Goal: Task Accomplishment & Management: Manage account settings

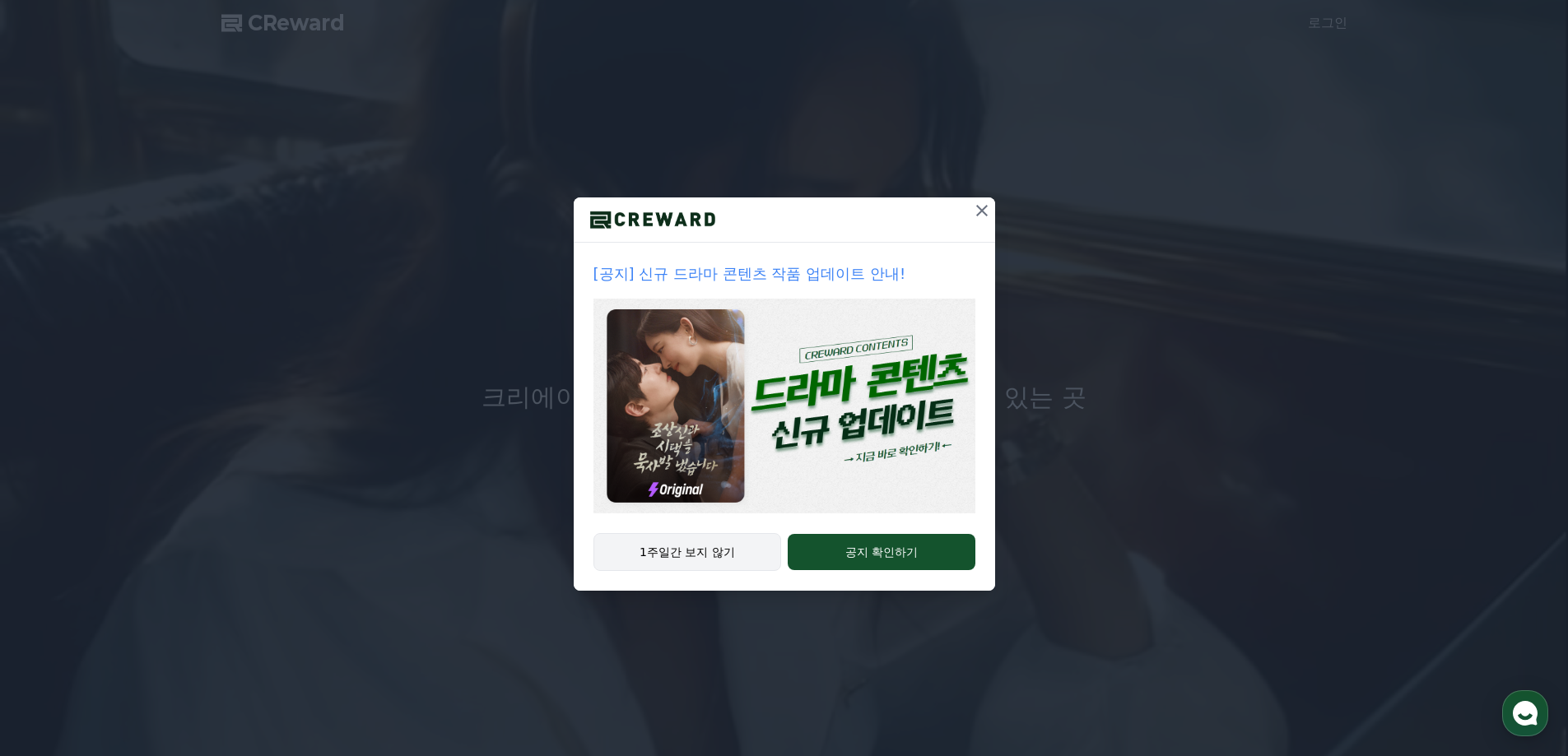
click at [731, 551] on button "1주일간 보지 않기" at bounding box center [688, 552] width 189 height 38
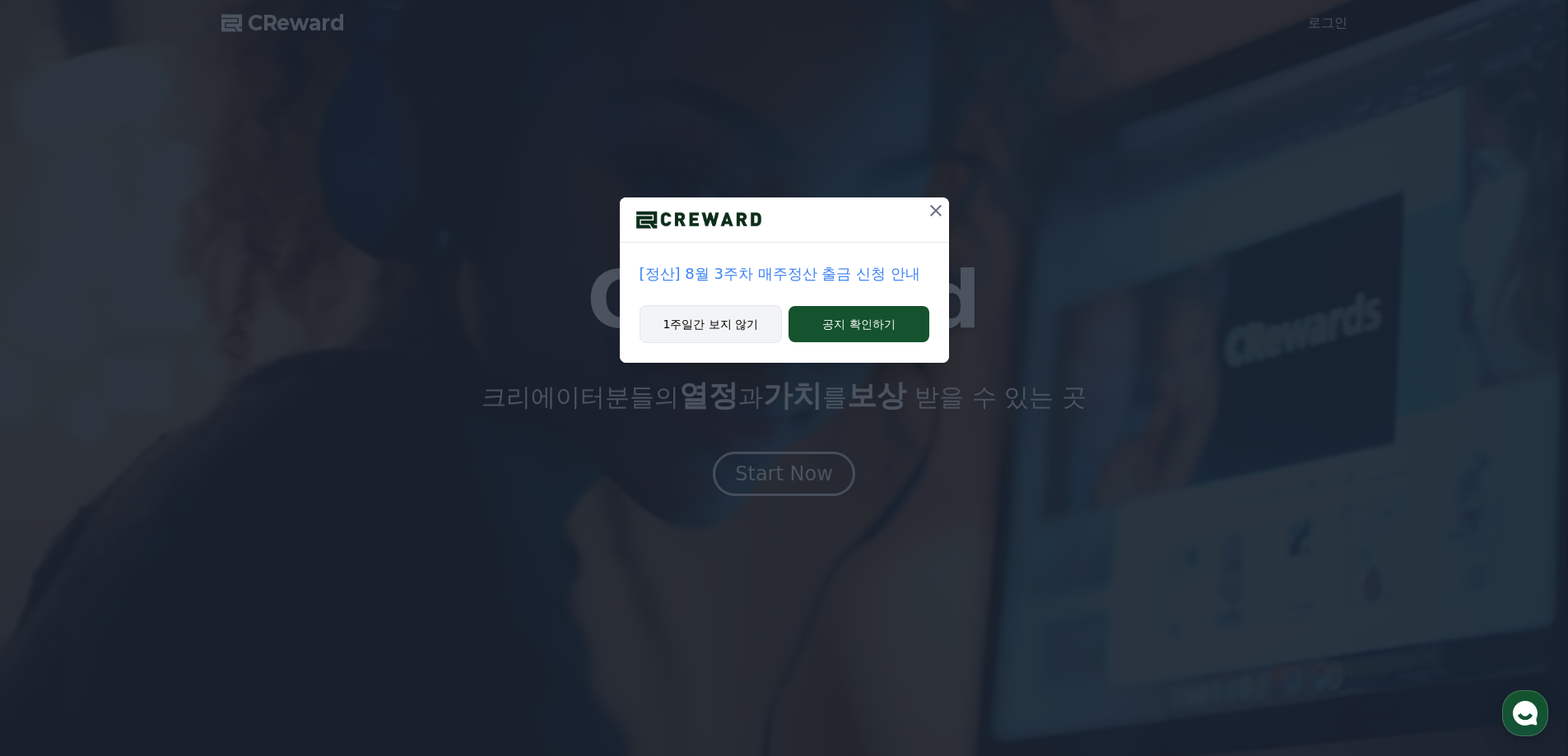
click at [732, 328] on button "1주일간 보지 않기" at bounding box center [711, 324] width 143 height 38
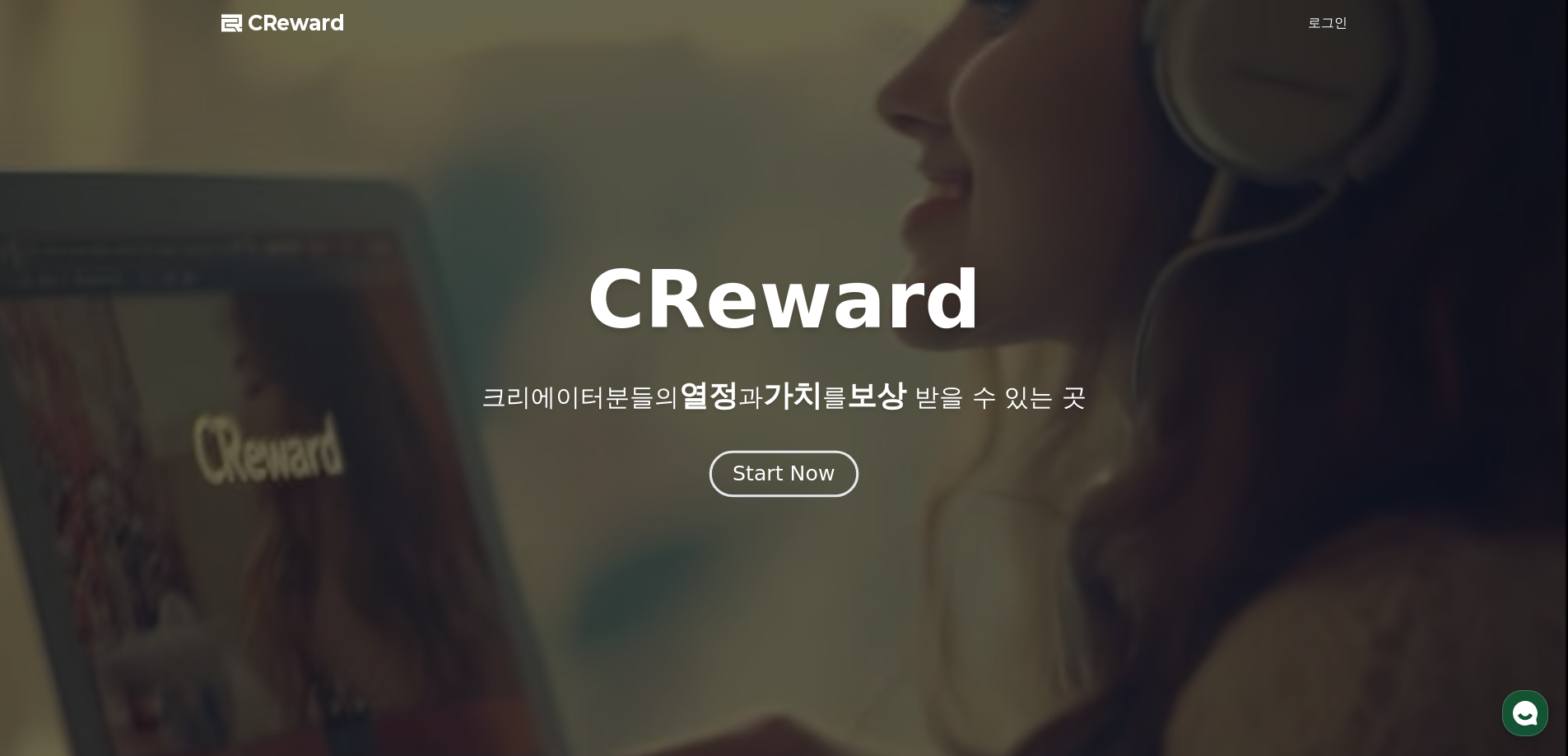
click at [816, 486] on div "Start Now" at bounding box center [783, 474] width 102 height 28
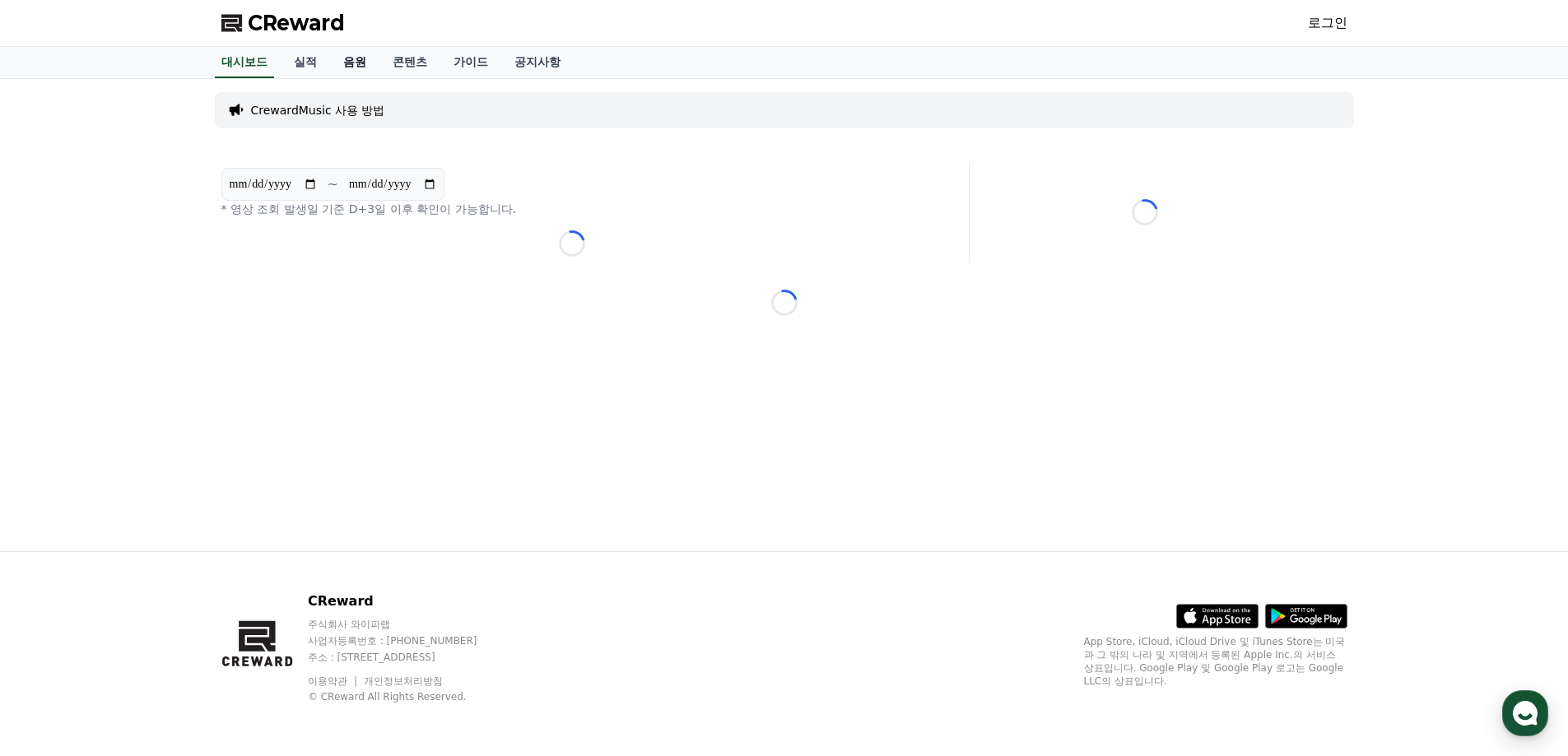
click at [363, 67] on link "음원" at bounding box center [355, 62] width 49 height 31
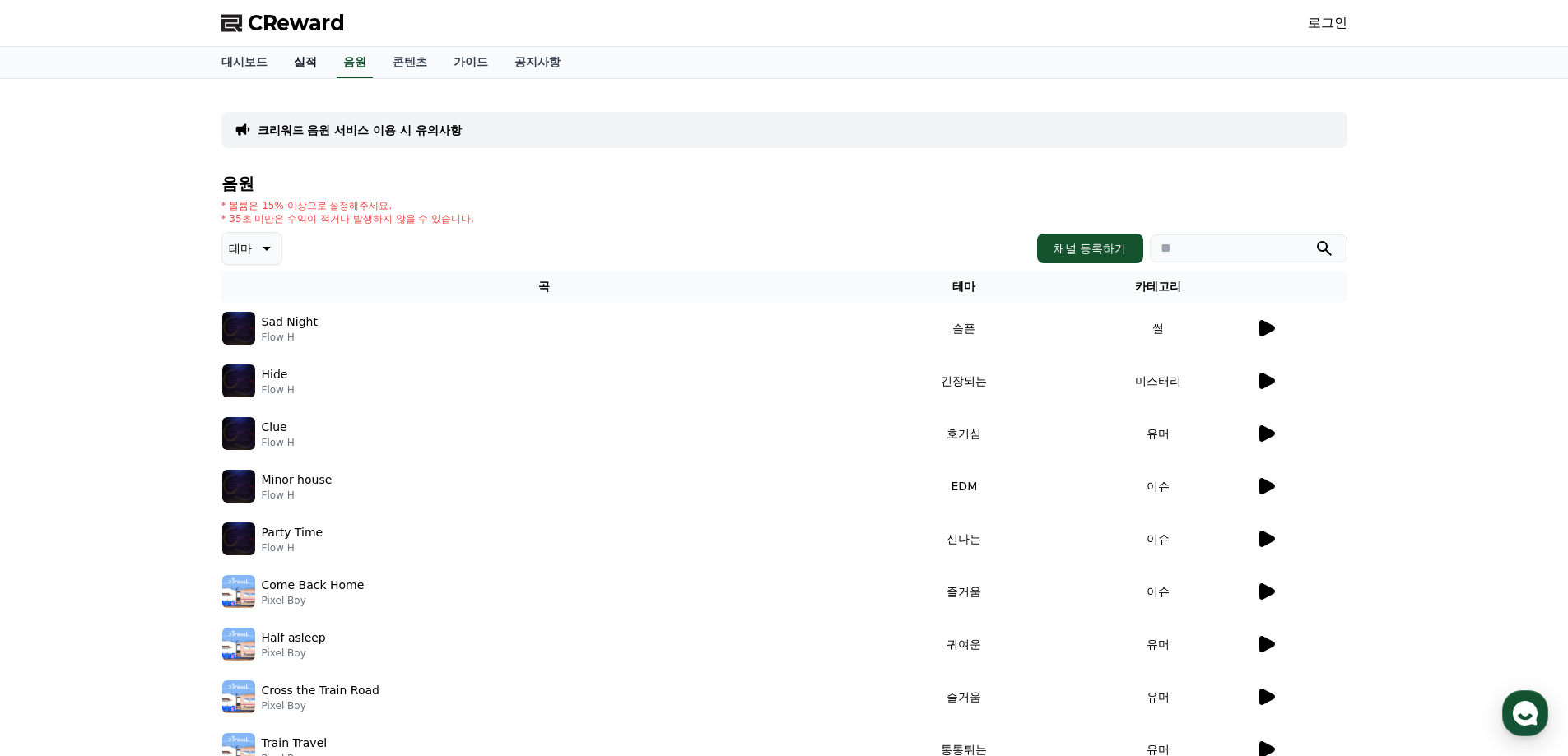
click at [320, 65] on link "실적" at bounding box center [305, 62] width 49 height 31
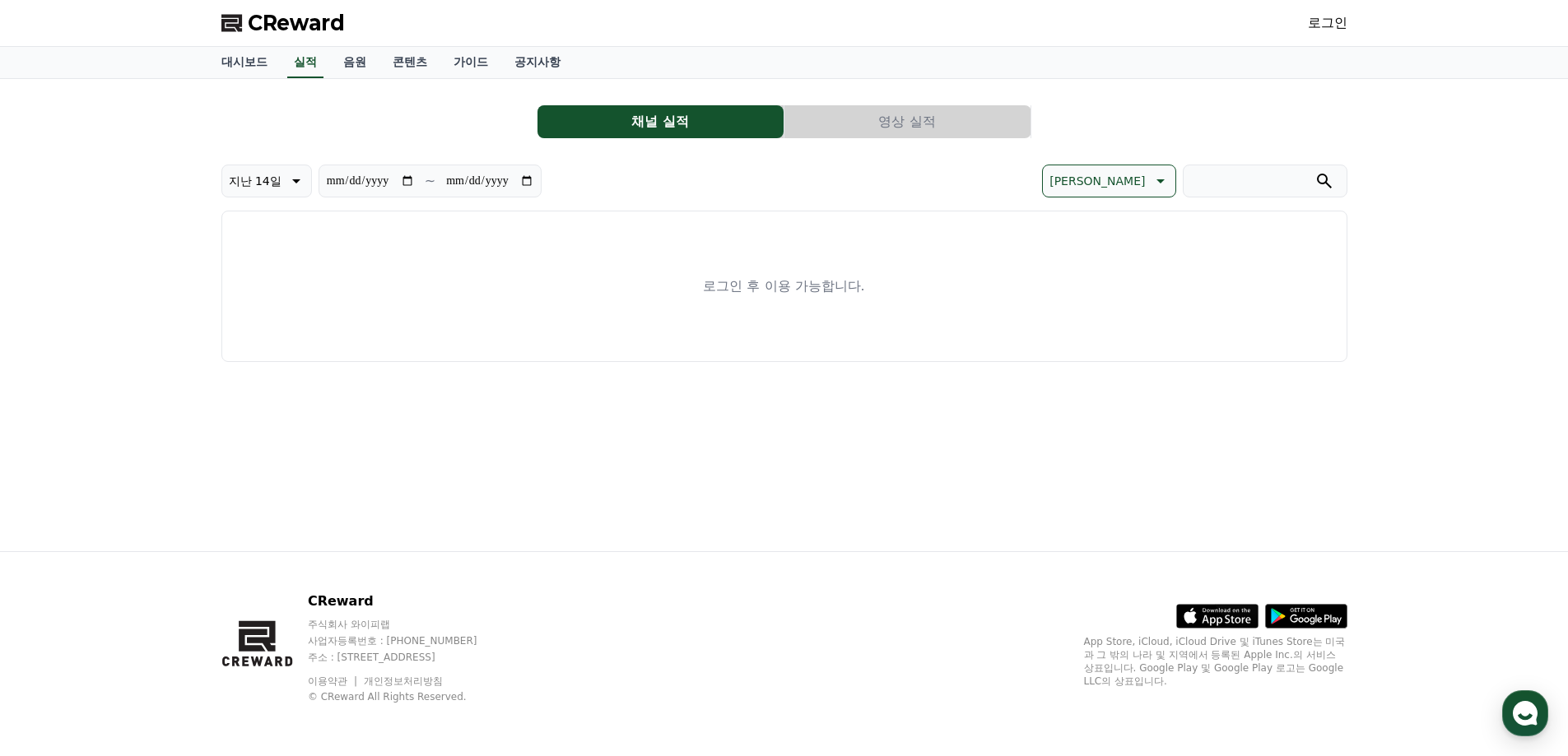
click at [811, 291] on p "로그인 후 이용 가능합니다." at bounding box center [783, 287] width 161 height 20
click at [1316, 17] on link "로그인" at bounding box center [1327, 23] width 39 height 20
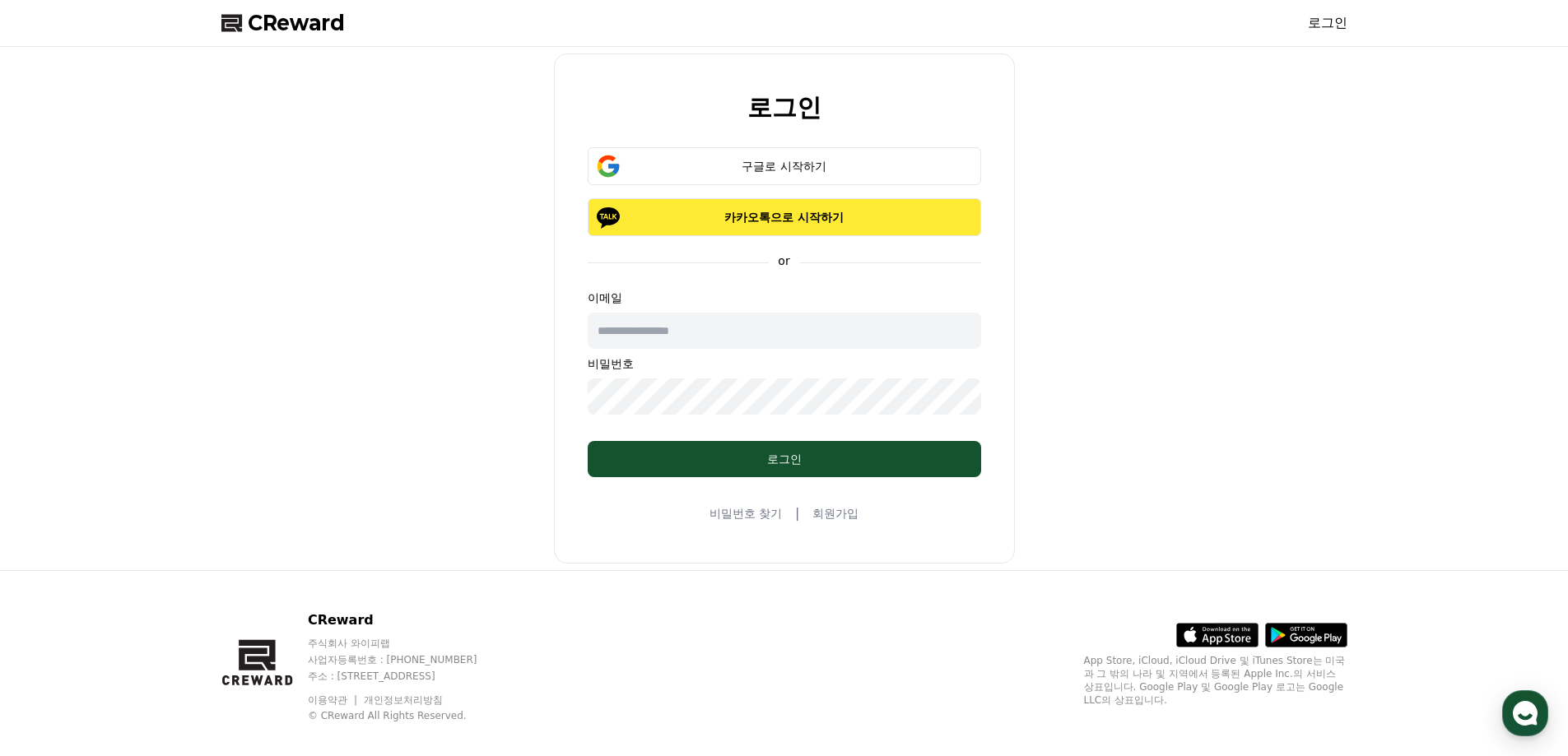
click at [747, 226] on button "카카오톡으로 시작하기" at bounding box center [785, 217] width 394 height 38
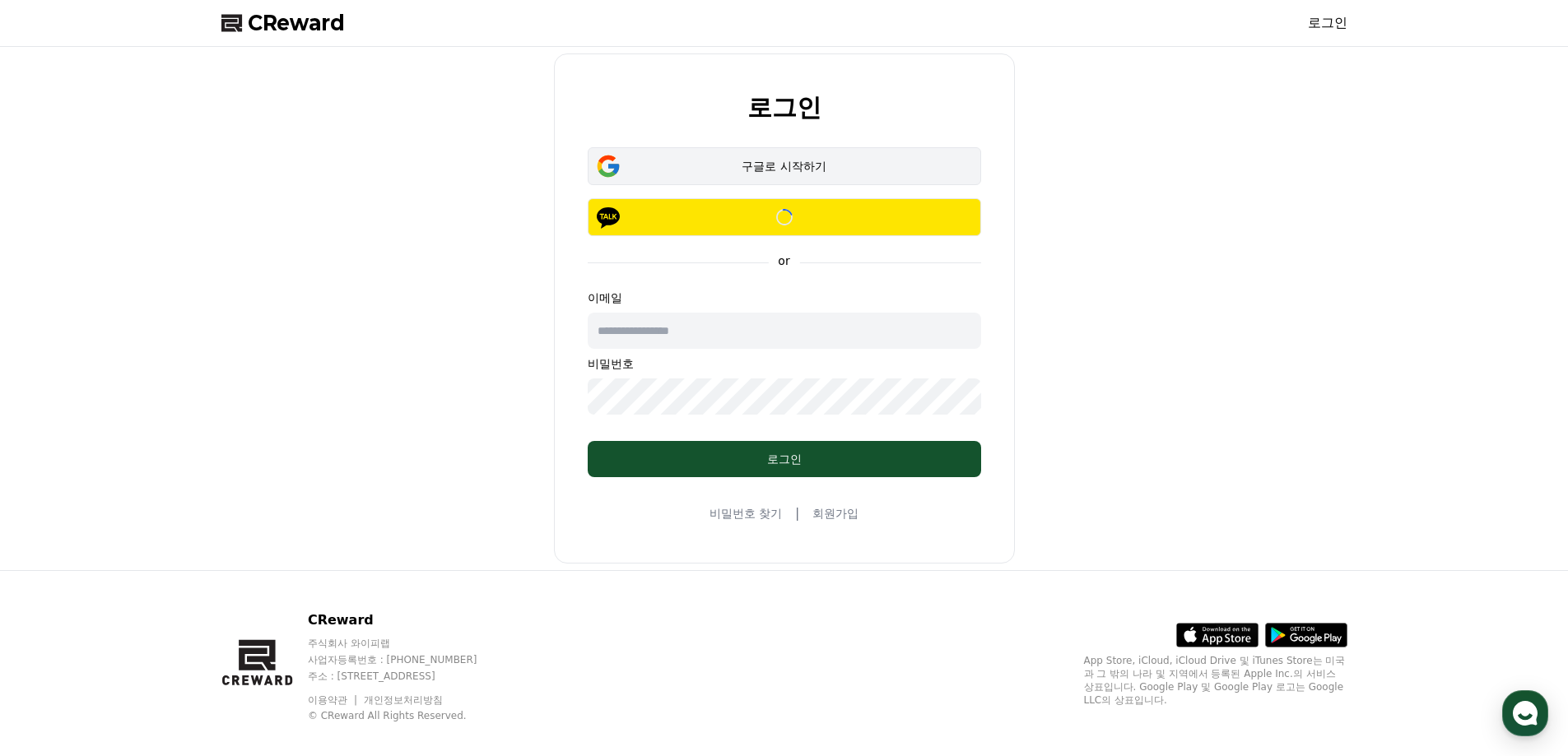
click at [821, 179] on button "구글로 시작하기" at bounding box center [785, 166] width 394 height 38
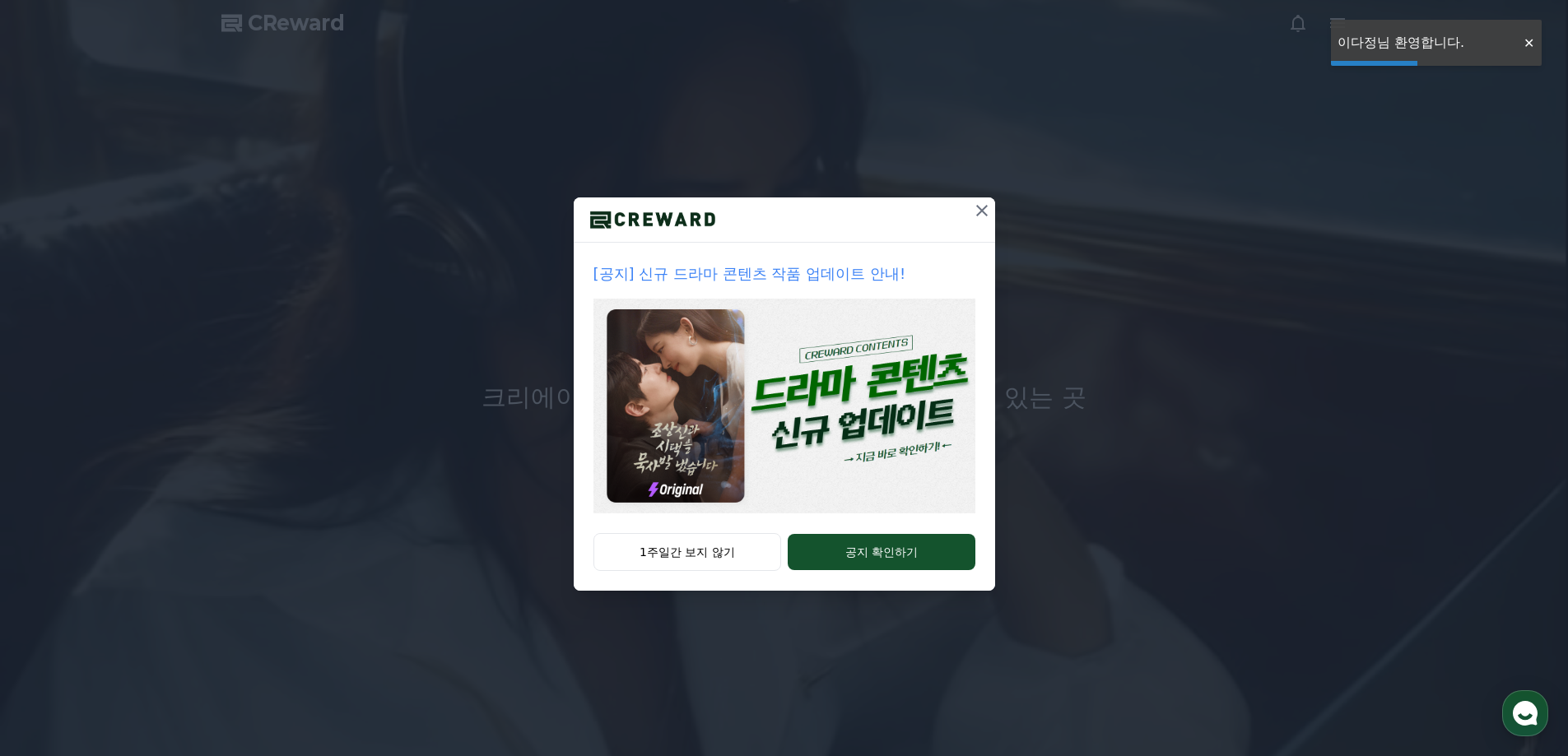
click at [1441, 45] on div "[공지] 신규 드라마 콘텐츠 작품 업데이트 안내! 1주일간 보지 않기 공지 확인하기" at bounding box center [784, 308] width 1568 height 617
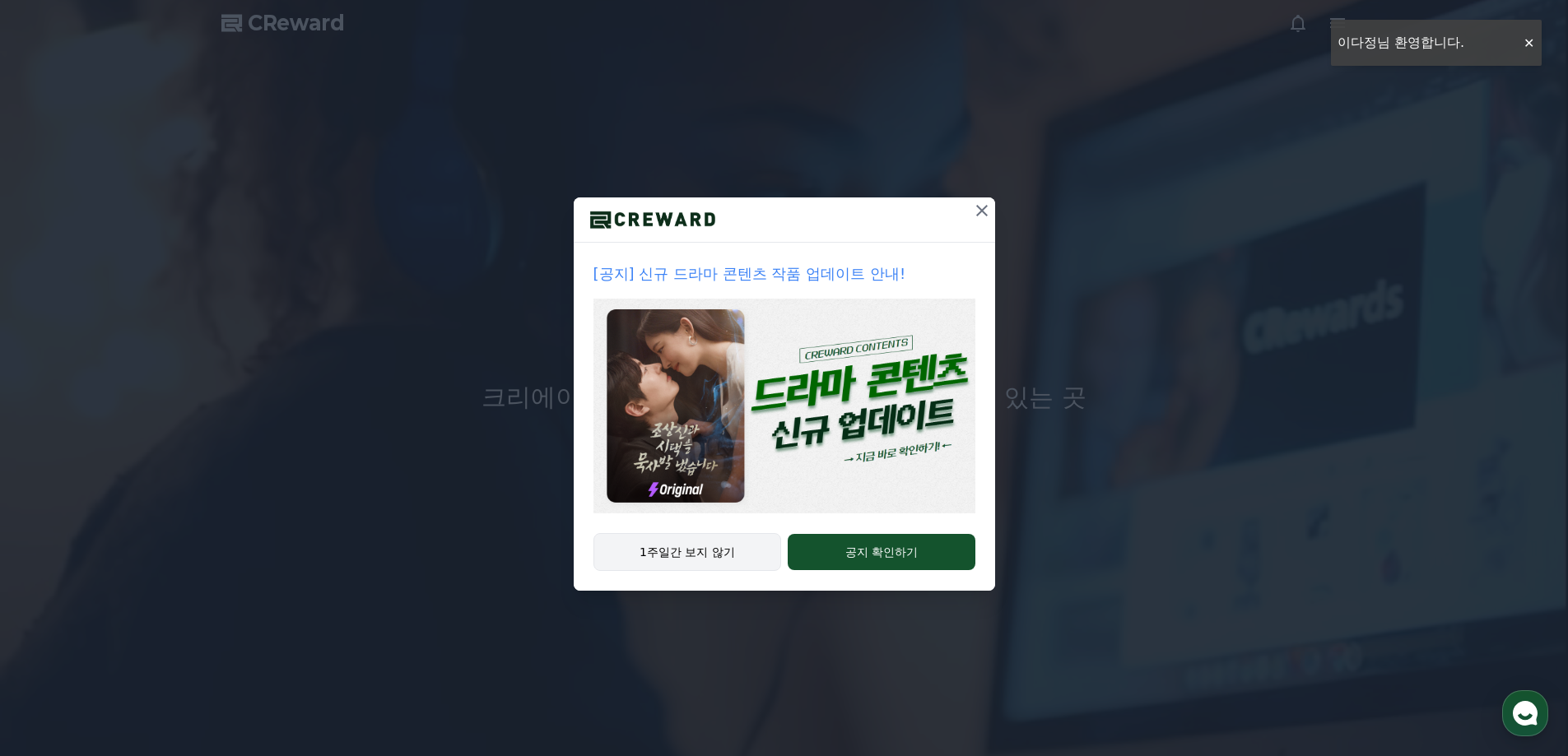
click at [743, 549] on button "1주일간 보지 않기" at bounding box center [688, 552] width 189 height 38
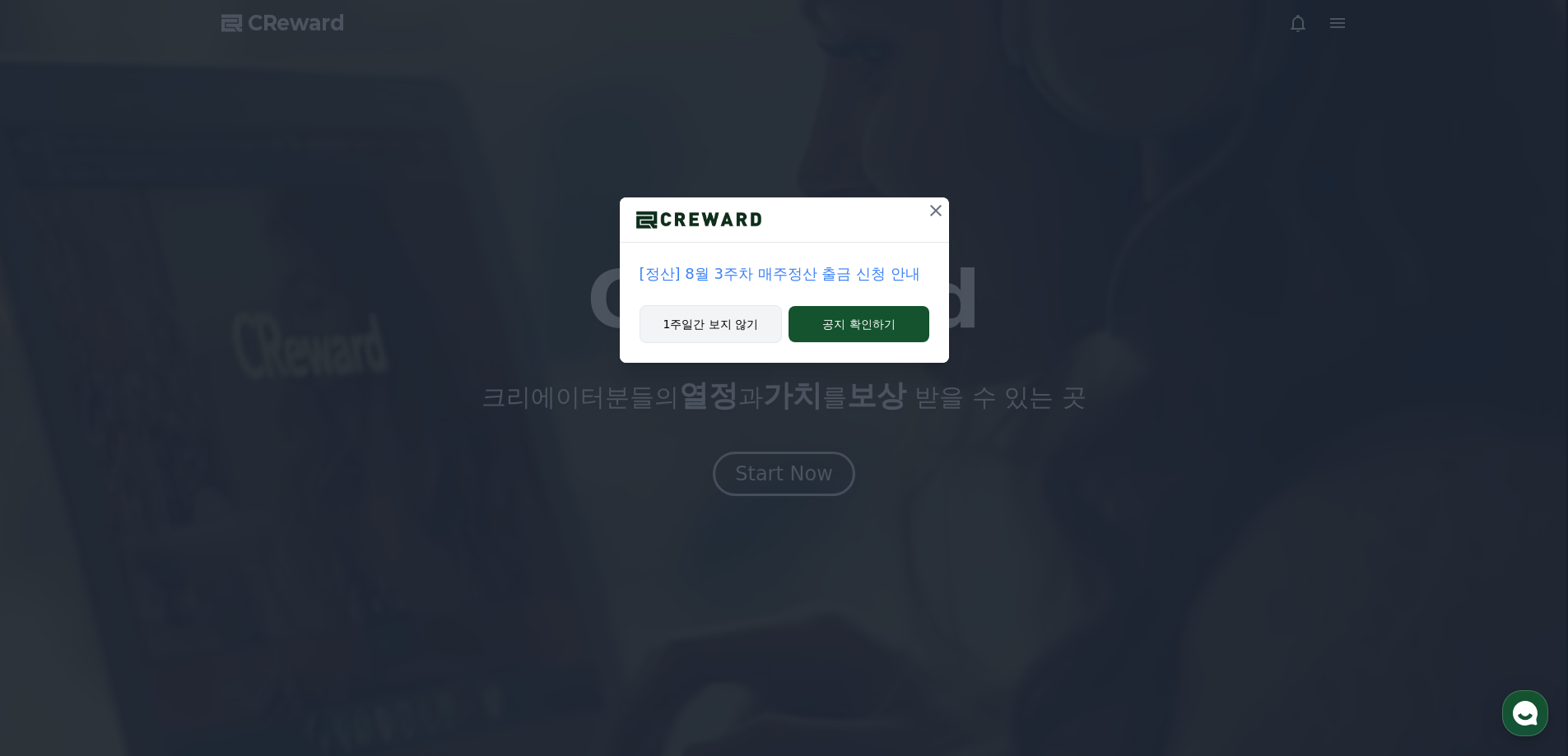
click at [733, 329] on button "1주일간 보지 않기" at bounding box center [711, 324] width 143 height 38
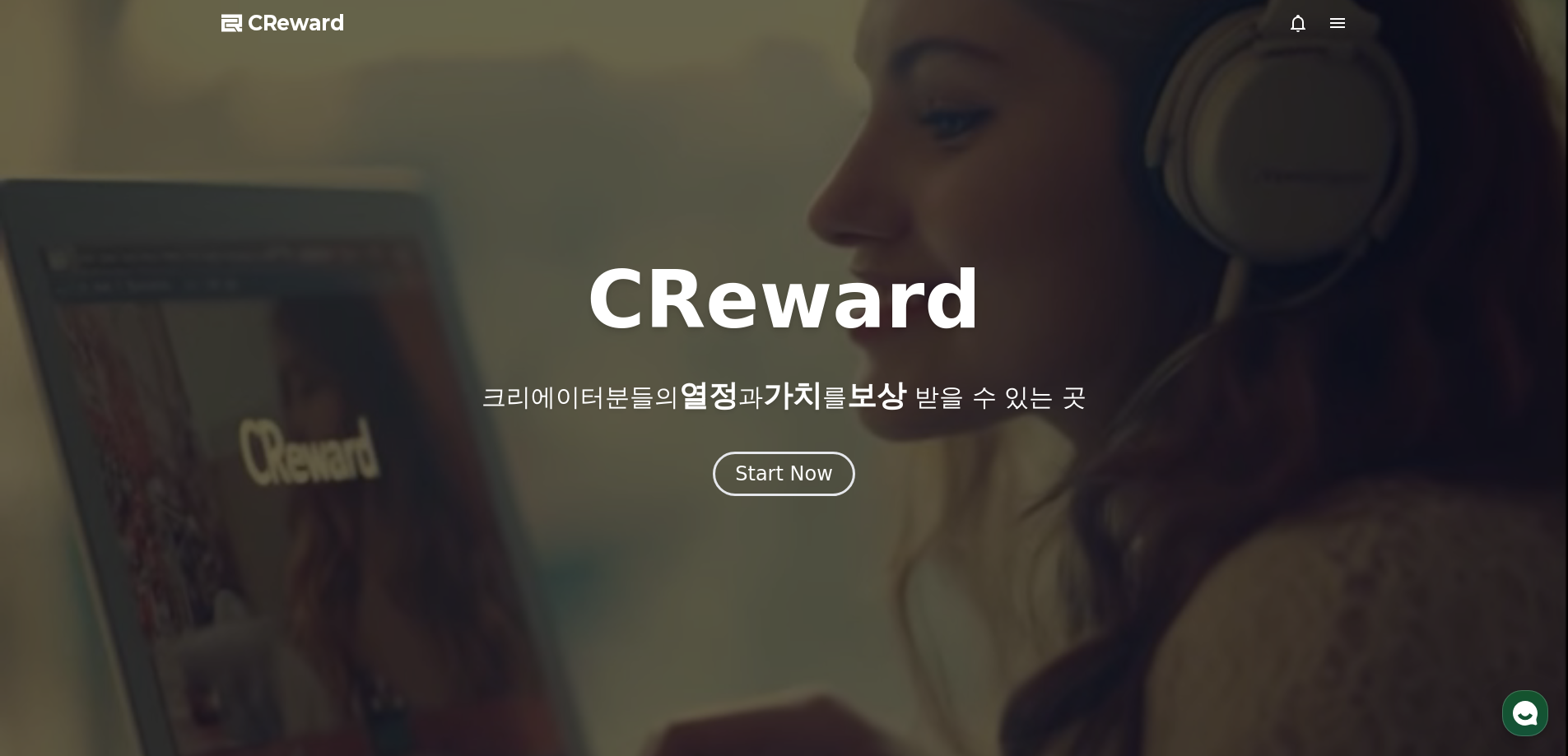
click at [1286, 26] on div at bounding box center [784, 378] width 1568 height 756
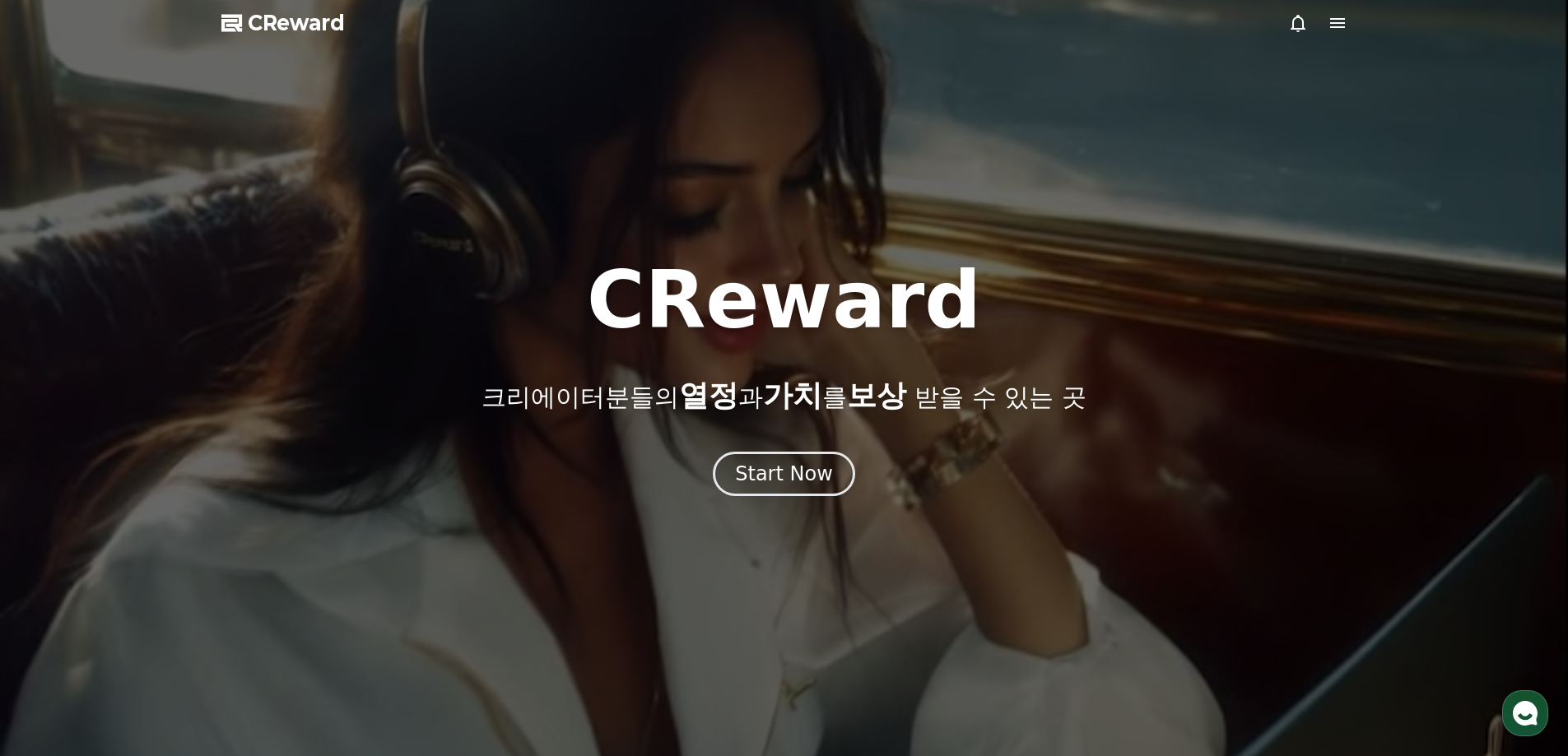
click at [1295, 19] on icon at bounding box center [1298, 23] width 15 height 17
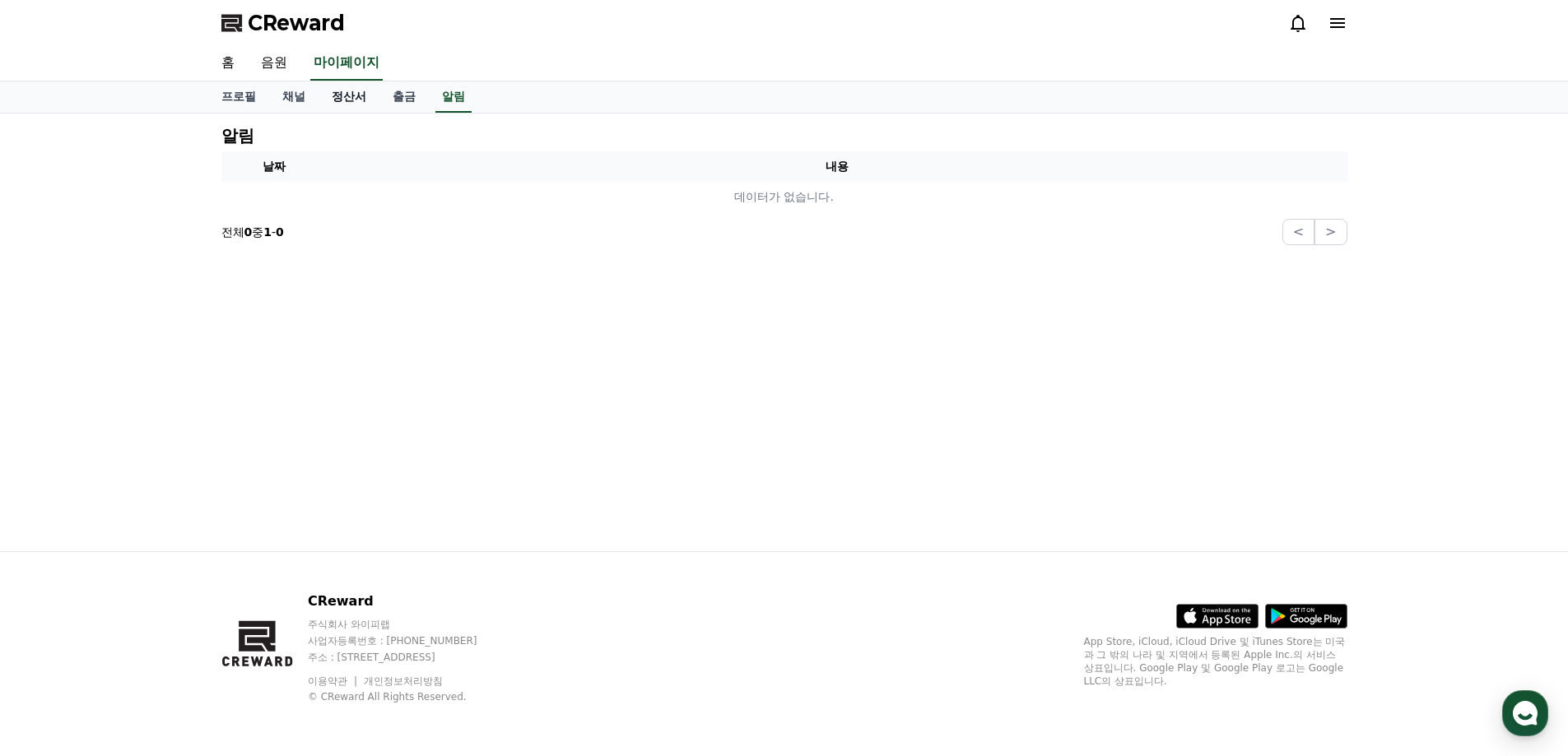
click at [339, 110] on link "정산서" at bounding box center [349, 96] width 61 height 31
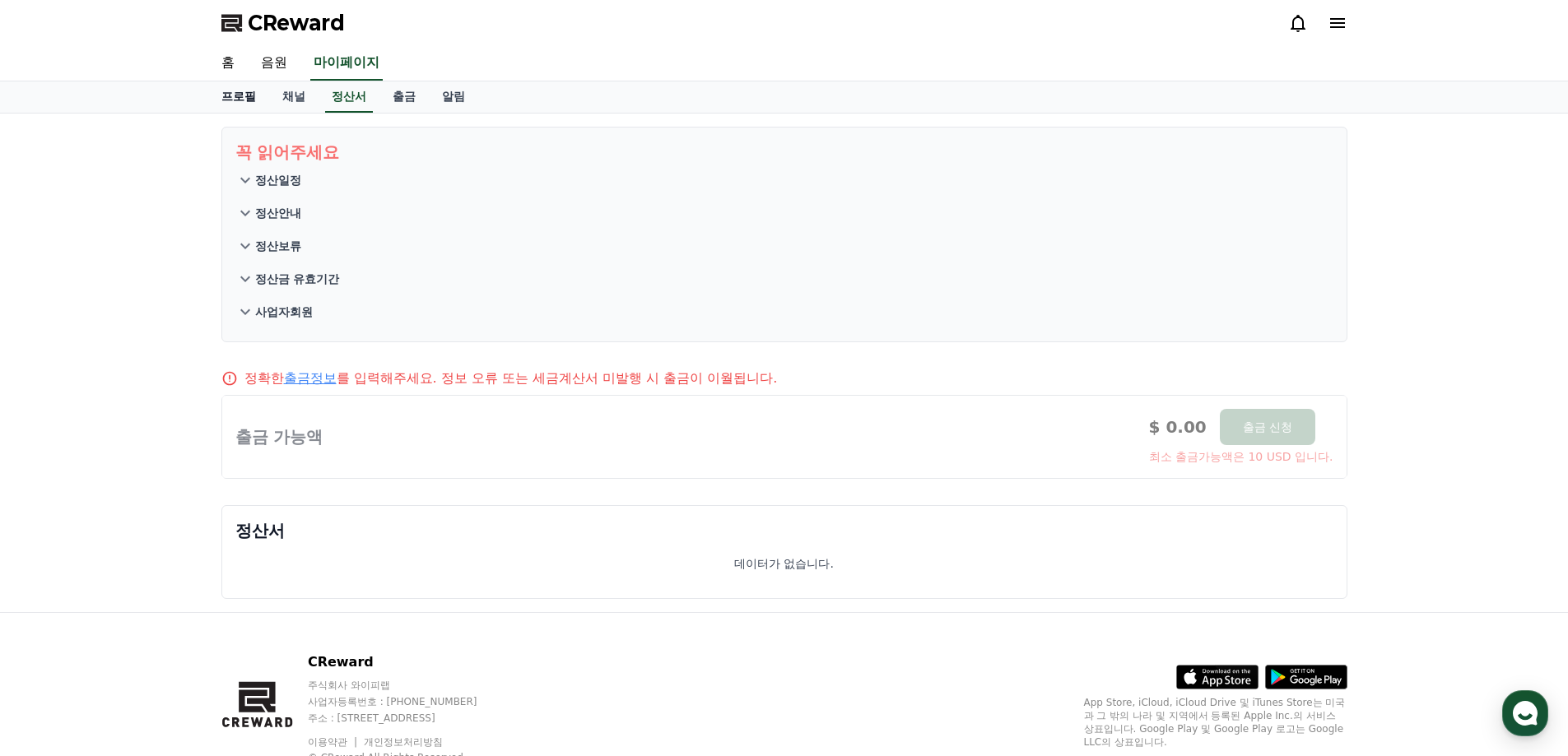
click at [265, 103] on link "프로필" at bounding box center [239, 96] width 61 height 31
select select "**********"
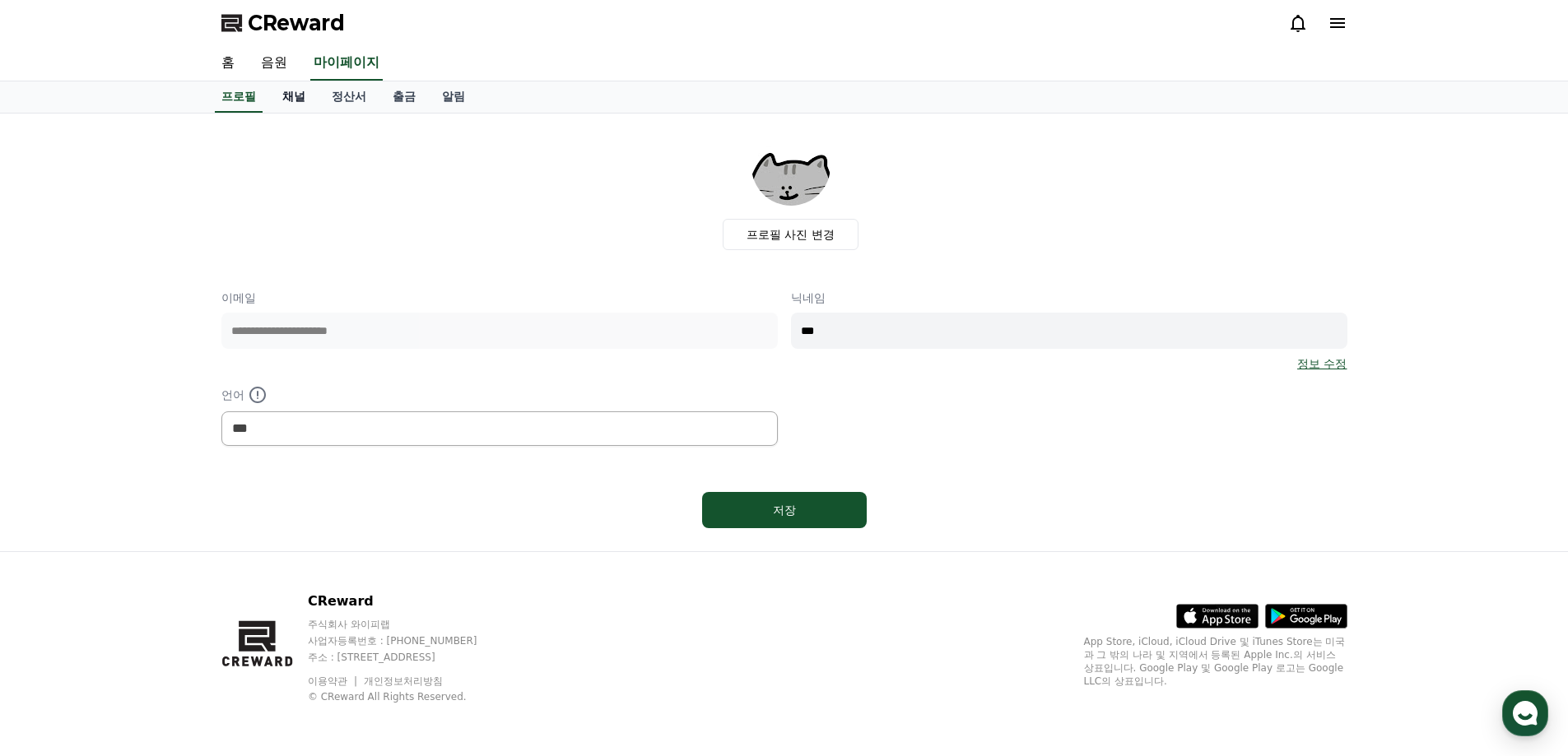
click at [283, 99] on link "채널" at bounding box center [293, 96] width 49 height 31
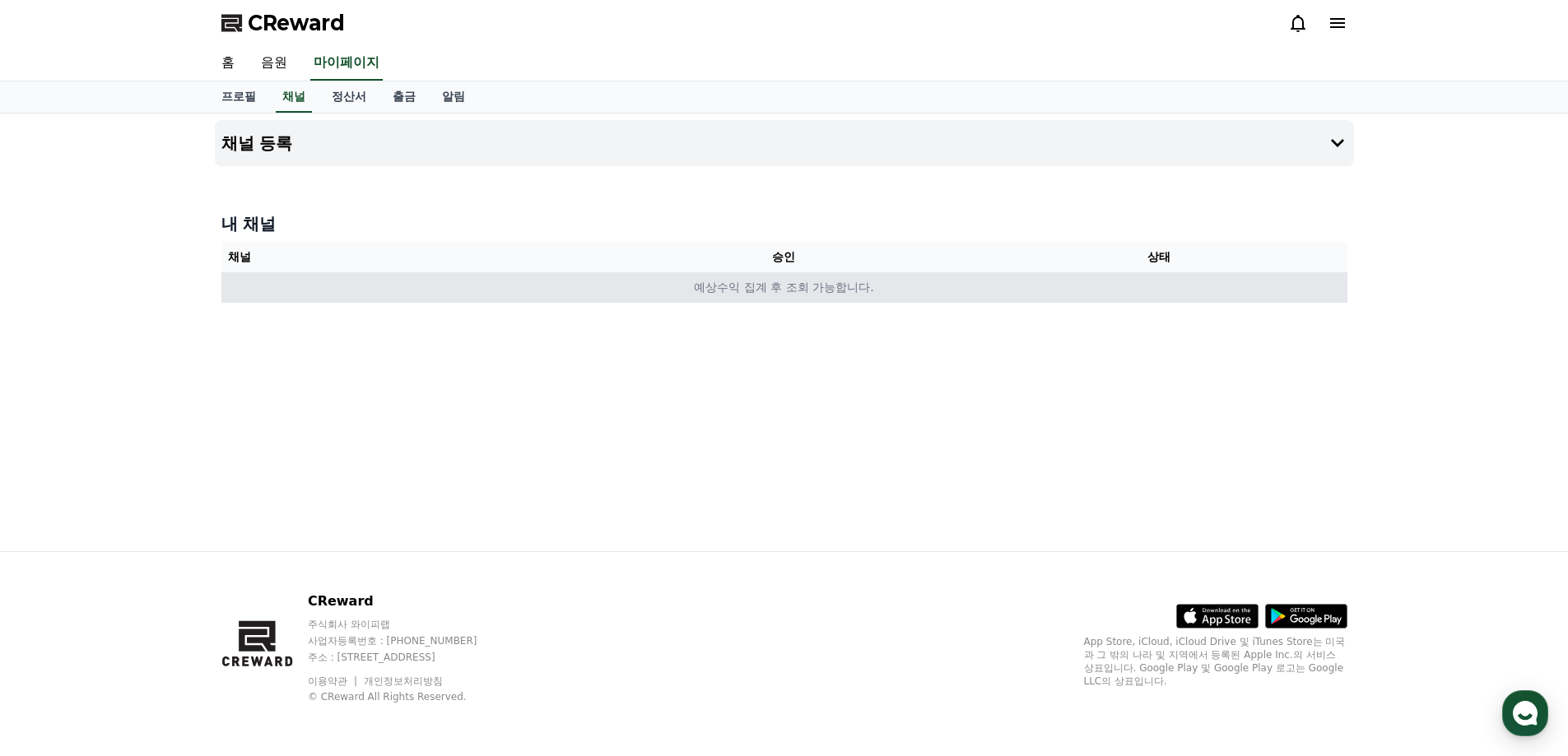
click at [788, 287] on td "예상수익 집계 후 조회 가능합니다." at bounding box center [785, 288] width 1126 height 30
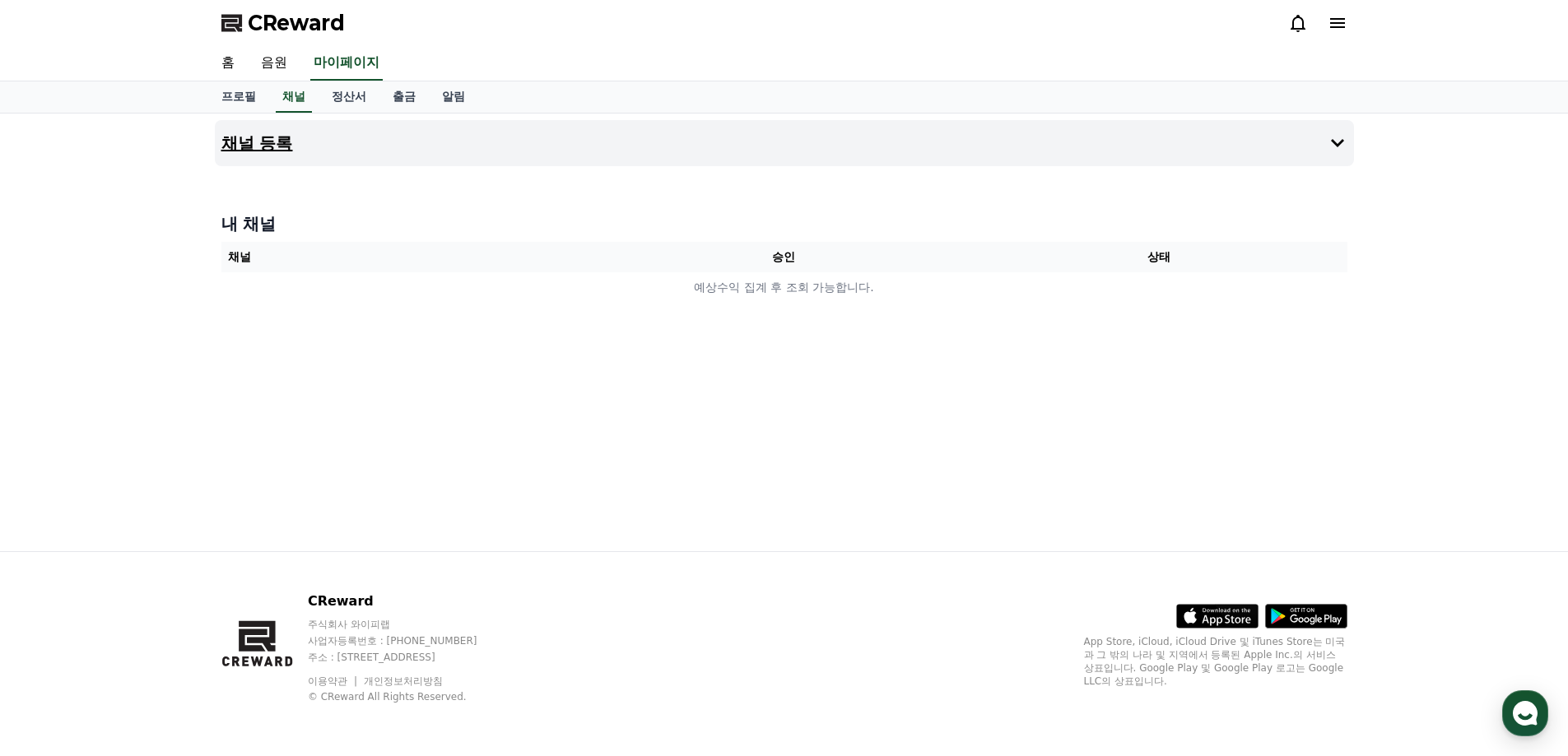
click at [362, 162] on button "채널 등록" at bounding box center [784, 143] width 1139 height 46
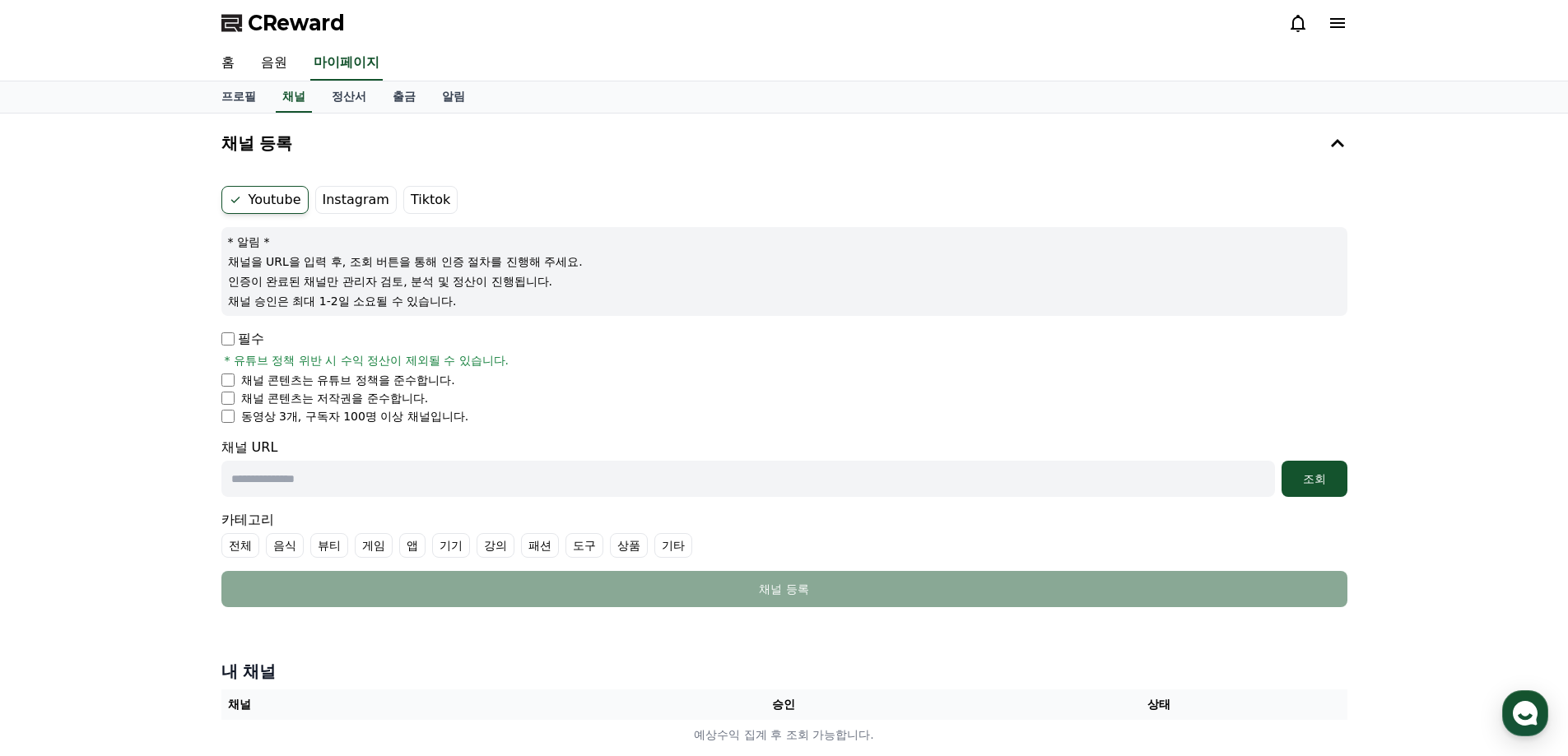
click at [1302, 29] on icon at bounding box center [1298, 23] width 15 height 17
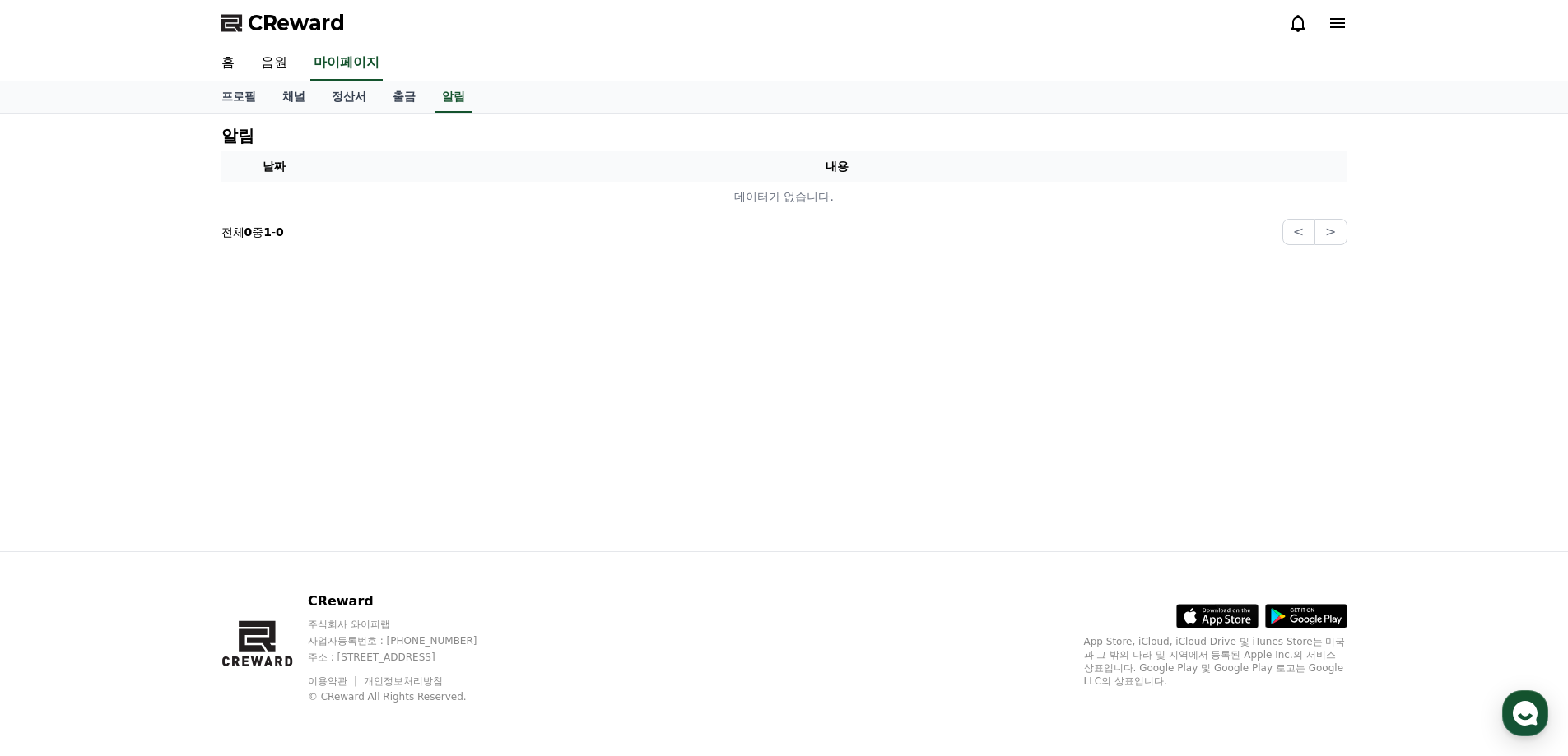
click at [1342, 27] on icon at bounding box center [1337, 22] width 15 height 10
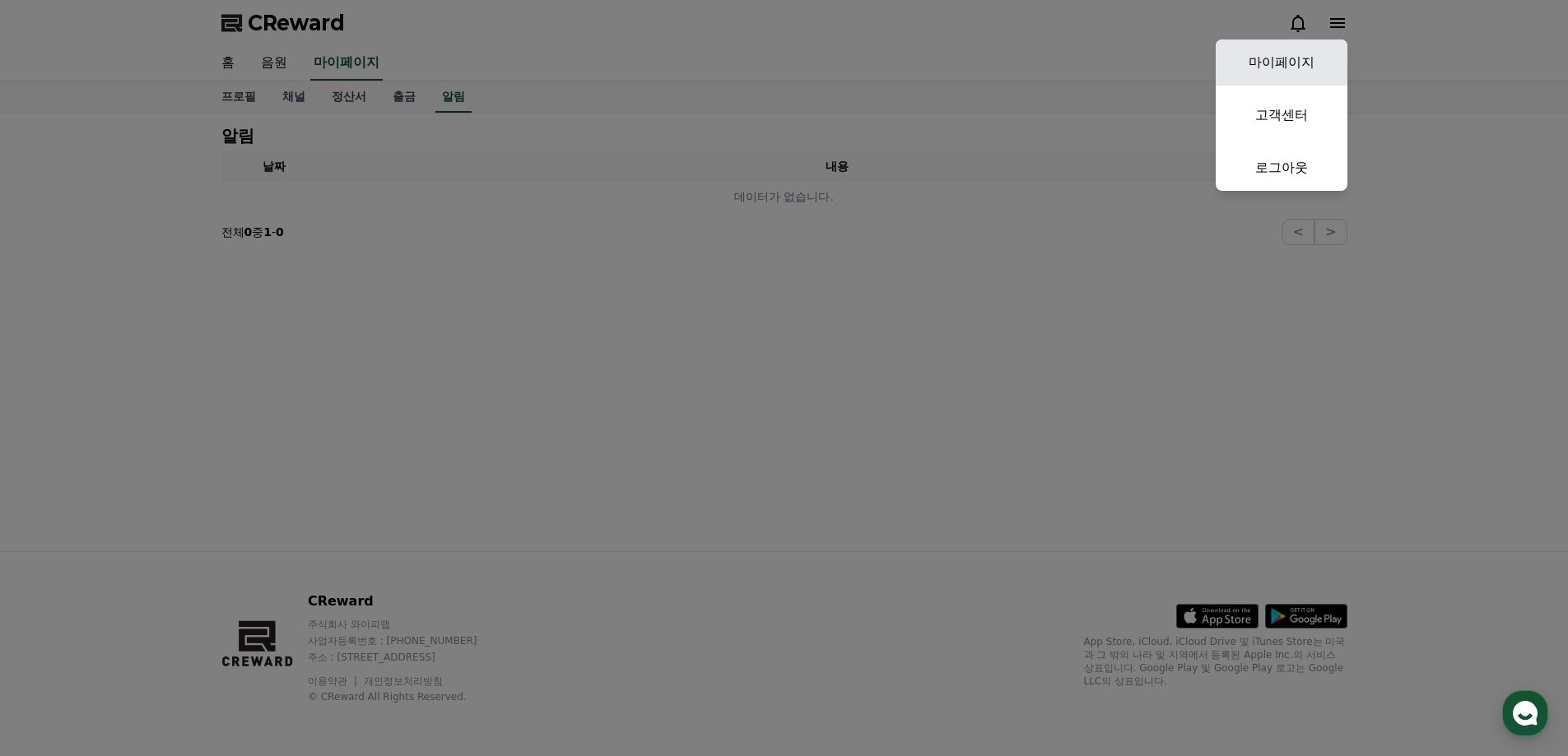
click at [1305, 62] on link "마이페이지" at bounding box center [1282, 62] width 132 height 46
select select "**********"
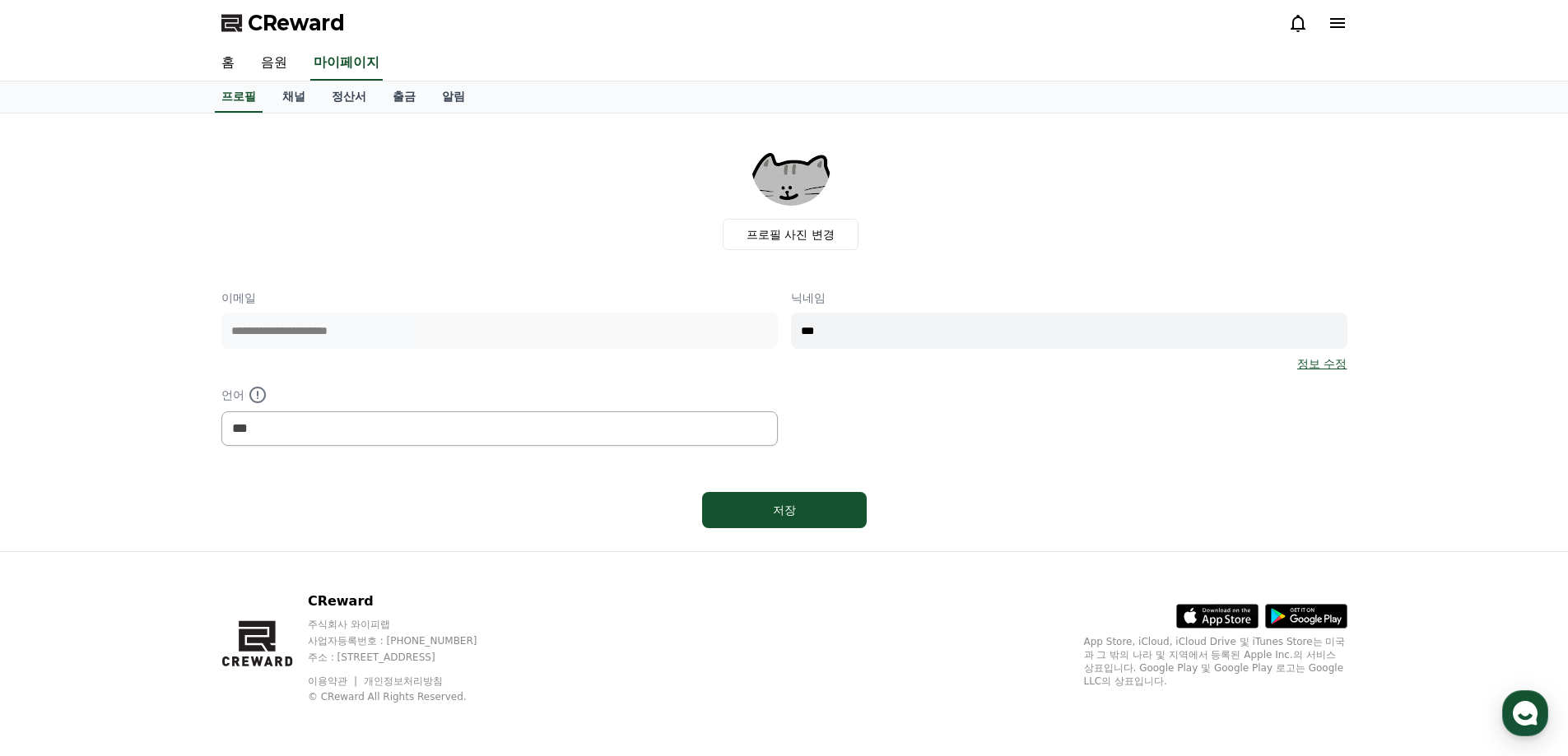
click at [1339, 35] on div at bounding box center [1318, 23] width 60 height 27
click at [1344, 25] on icon at bounding box center [1338, 23] width 20 height 20
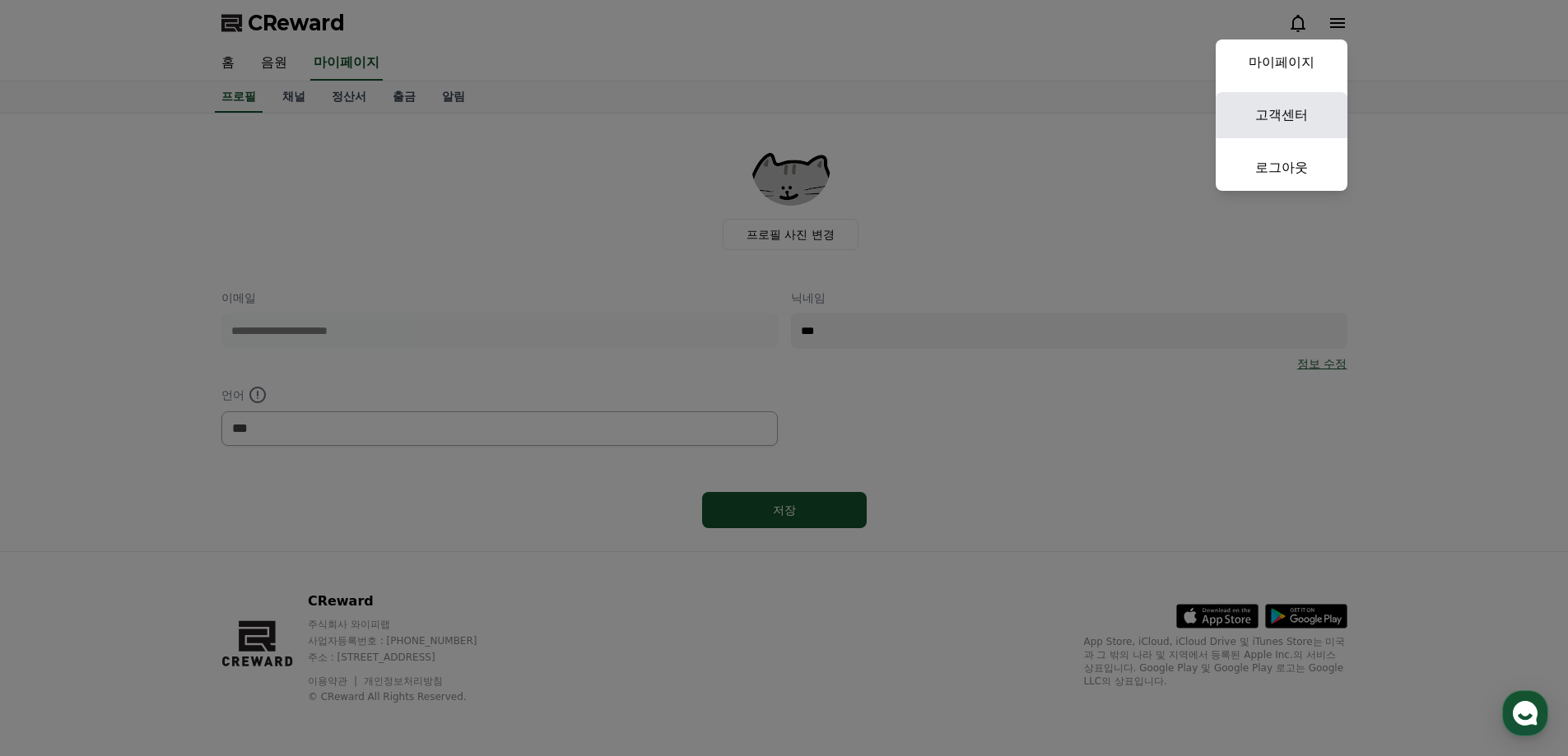
click at [1267, 121] on link "고객센터" at bounding box center [1282, 116] width 132 height 46
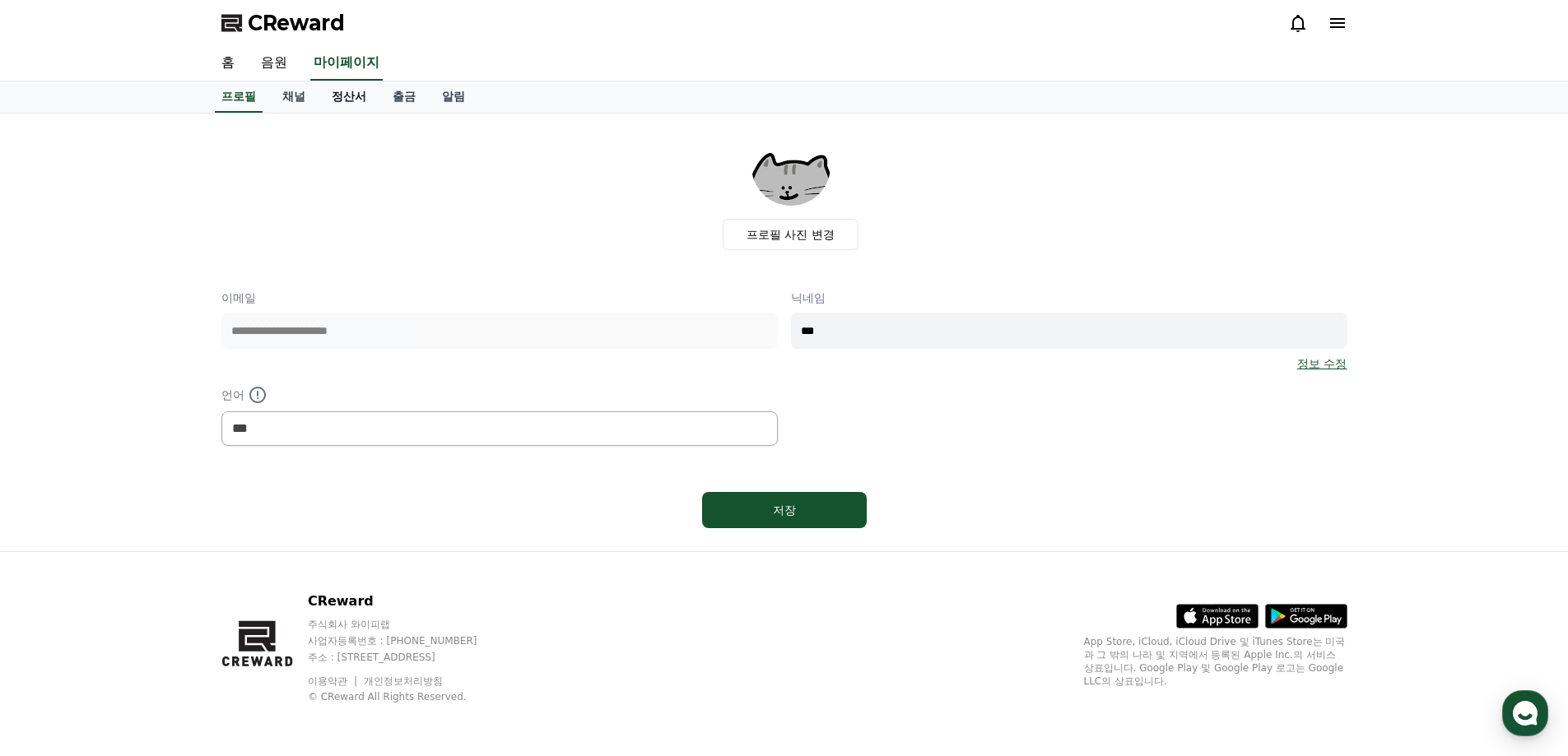
click at [338, 109] on link "정산서" at bounding box center [349, 96] width 61 height 31
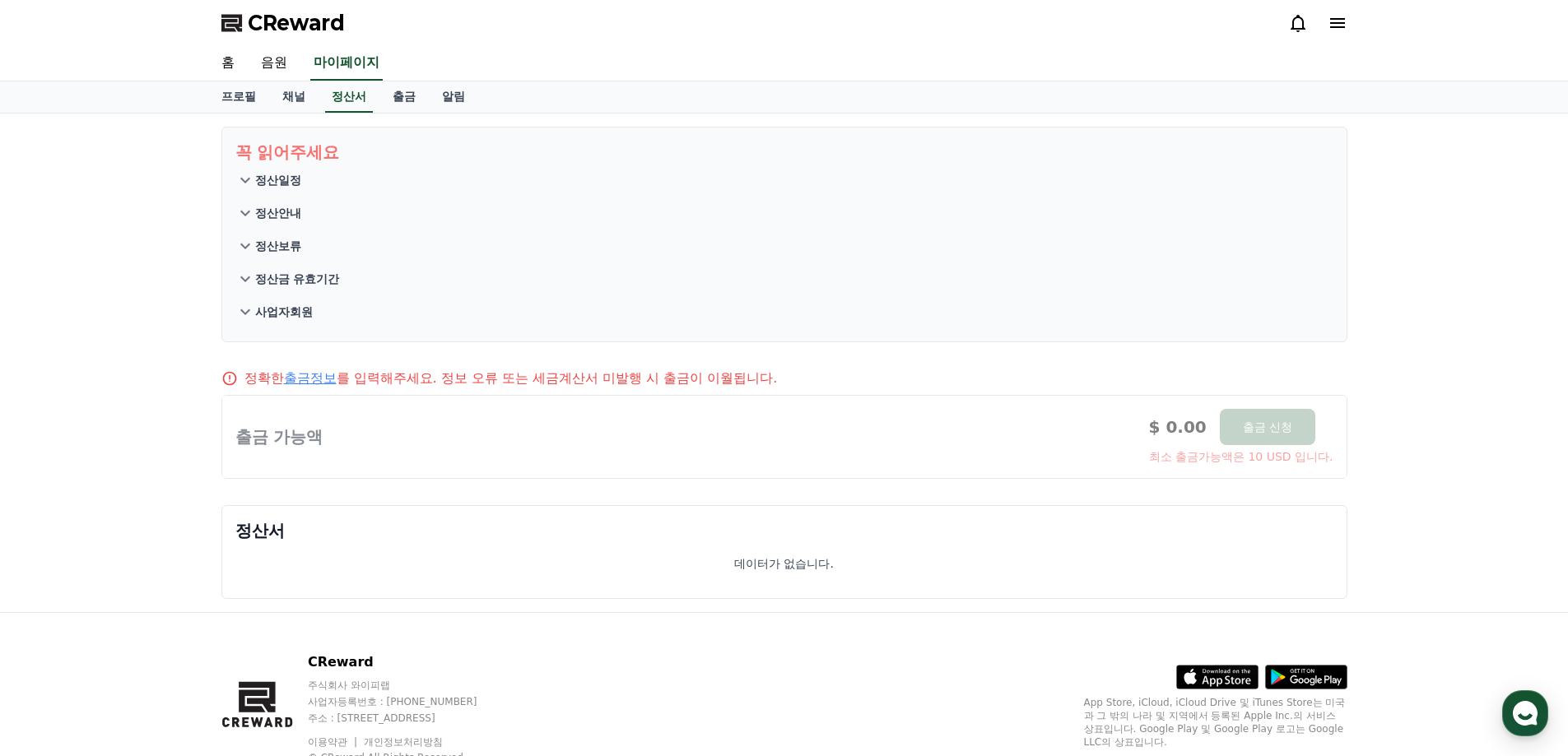
click at [278, 190] on button "정산일정" at bounding box center [784, 180] width 1098 height 33
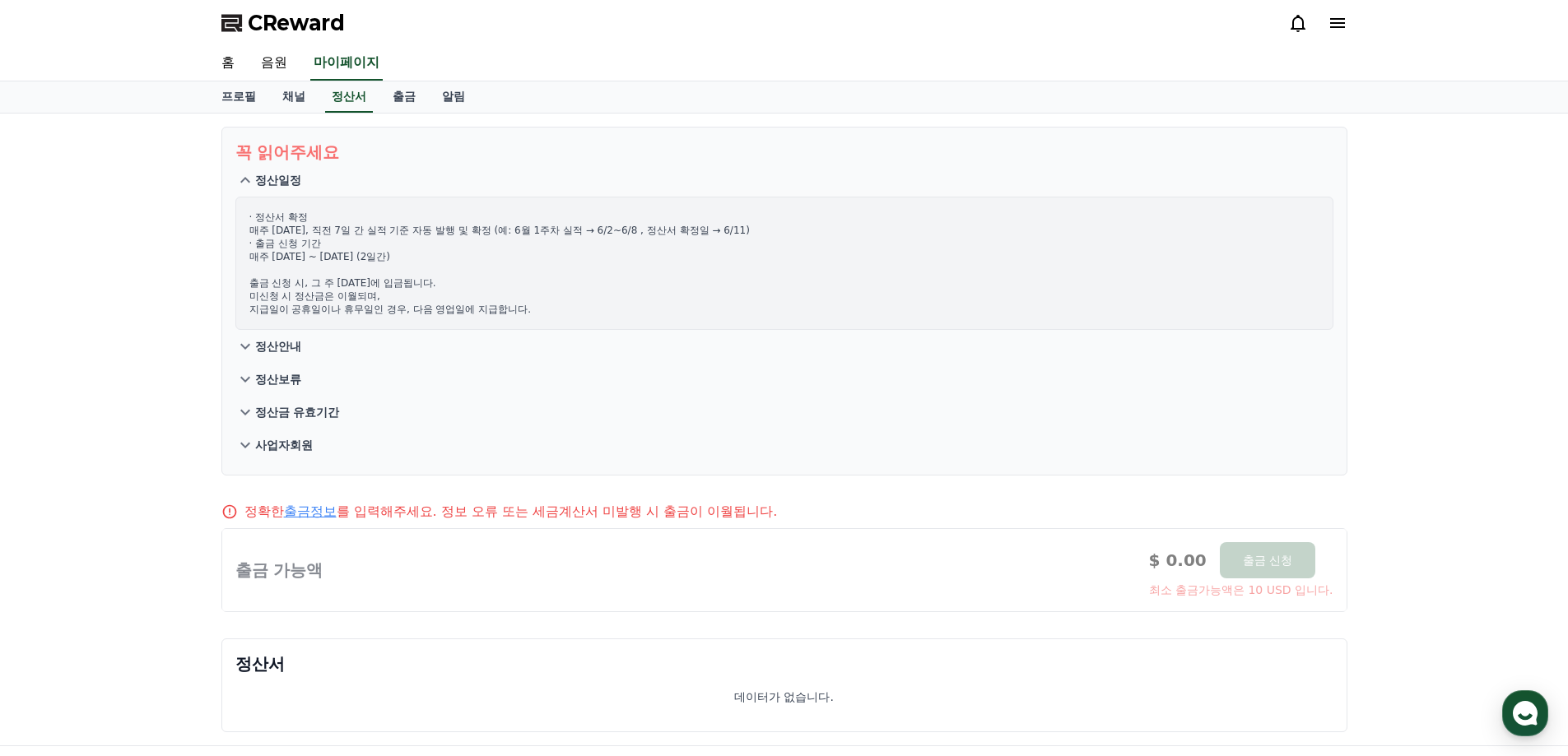
click at [298, 348] on p "정산안내" at bounding box center [278, 346] width 46 height 16
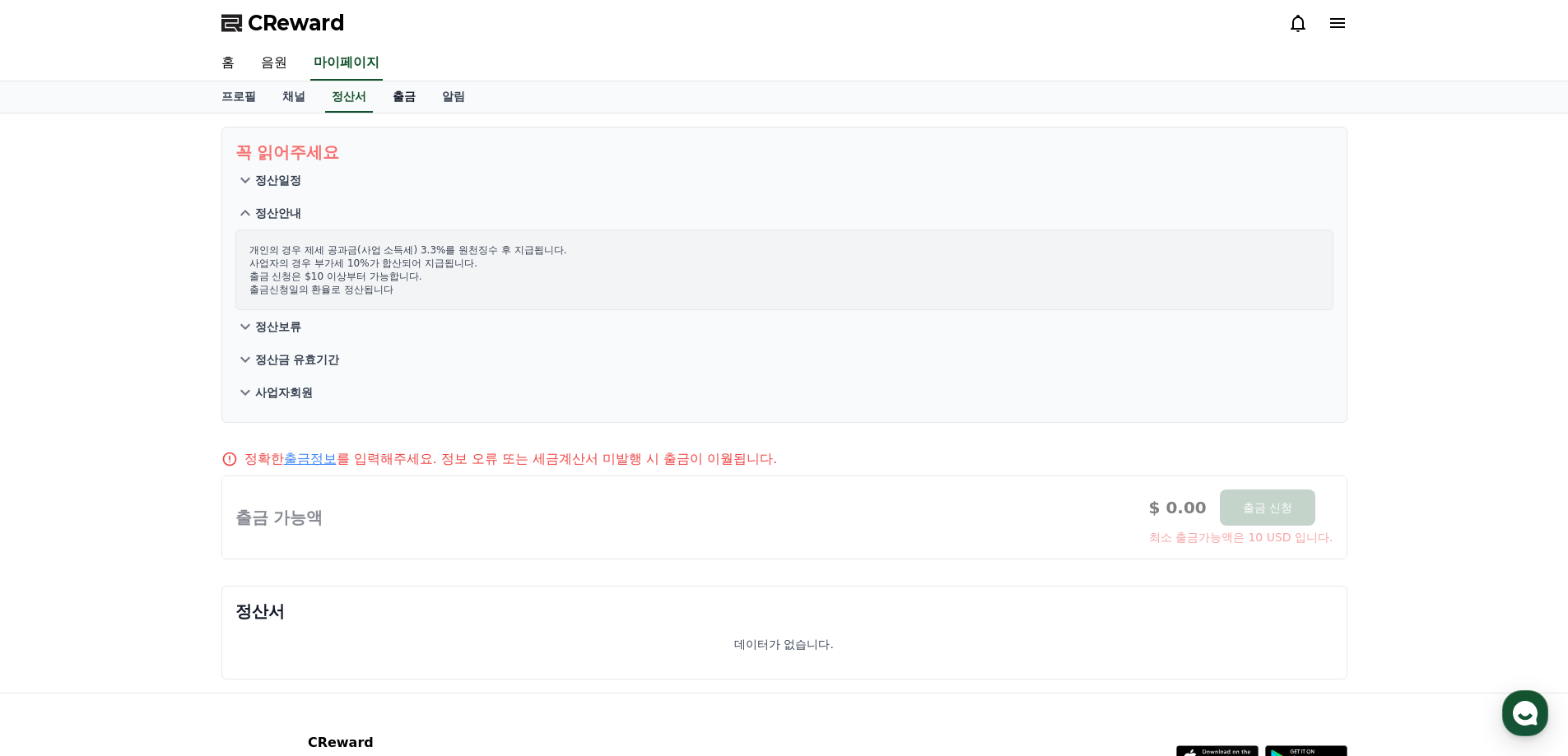
click at [407, 102] on link "출금" at bounding box center [404, 96] width 49 height 31
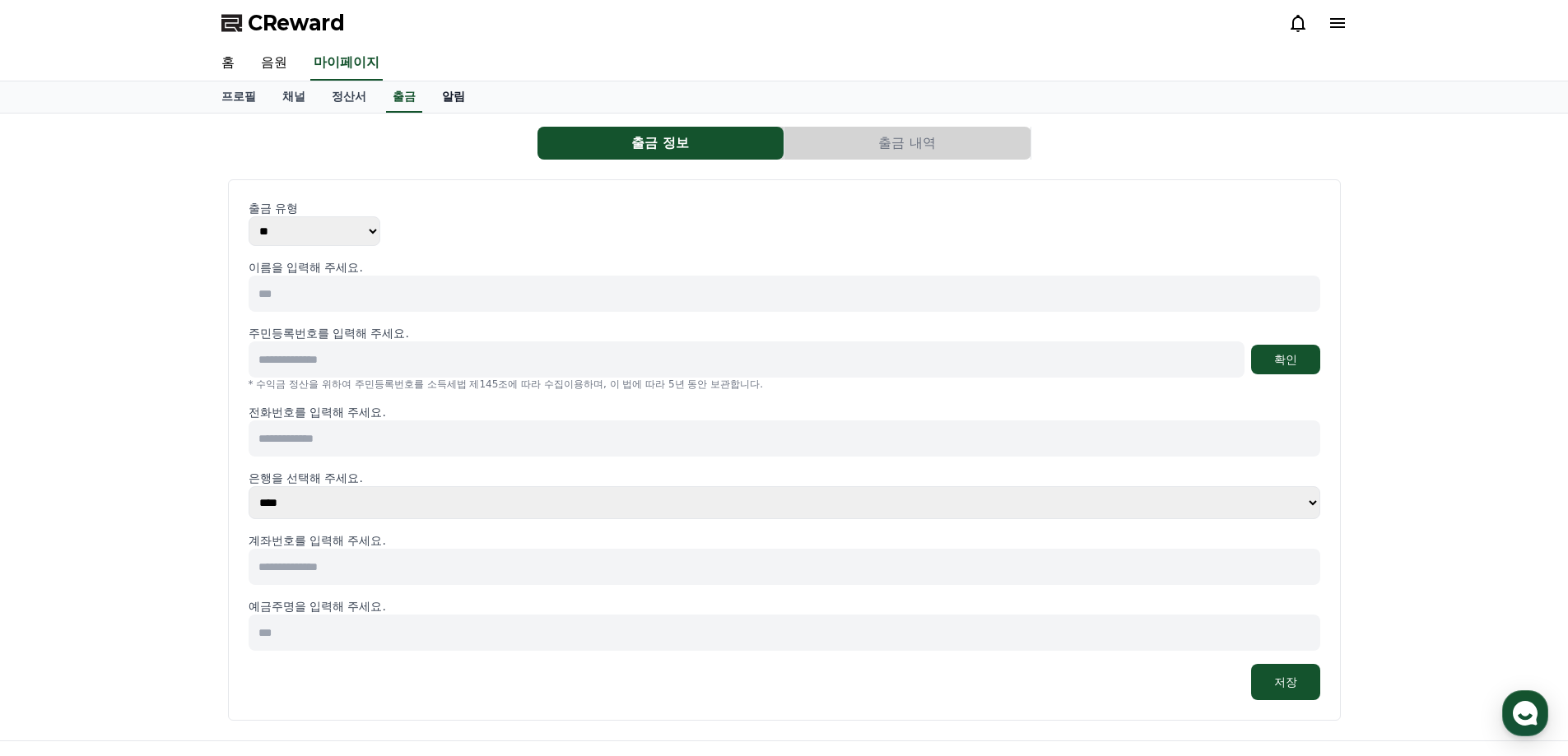
click at [460, 102] on link "알림" at bounding box center [453, 96] width 49 height 31
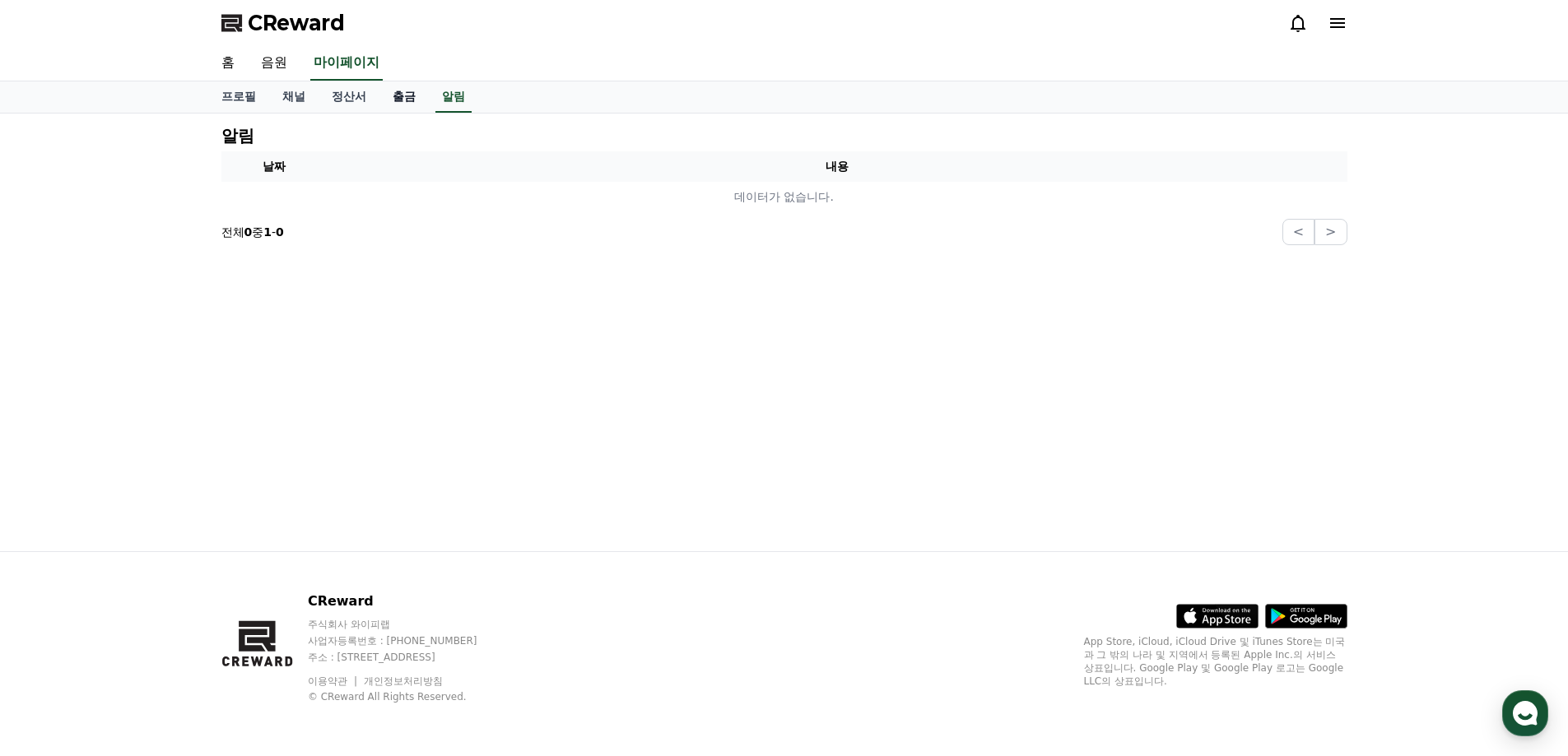
click at [404, 108] on link "출금" at bounding box center [404, 96] width 49 height 31
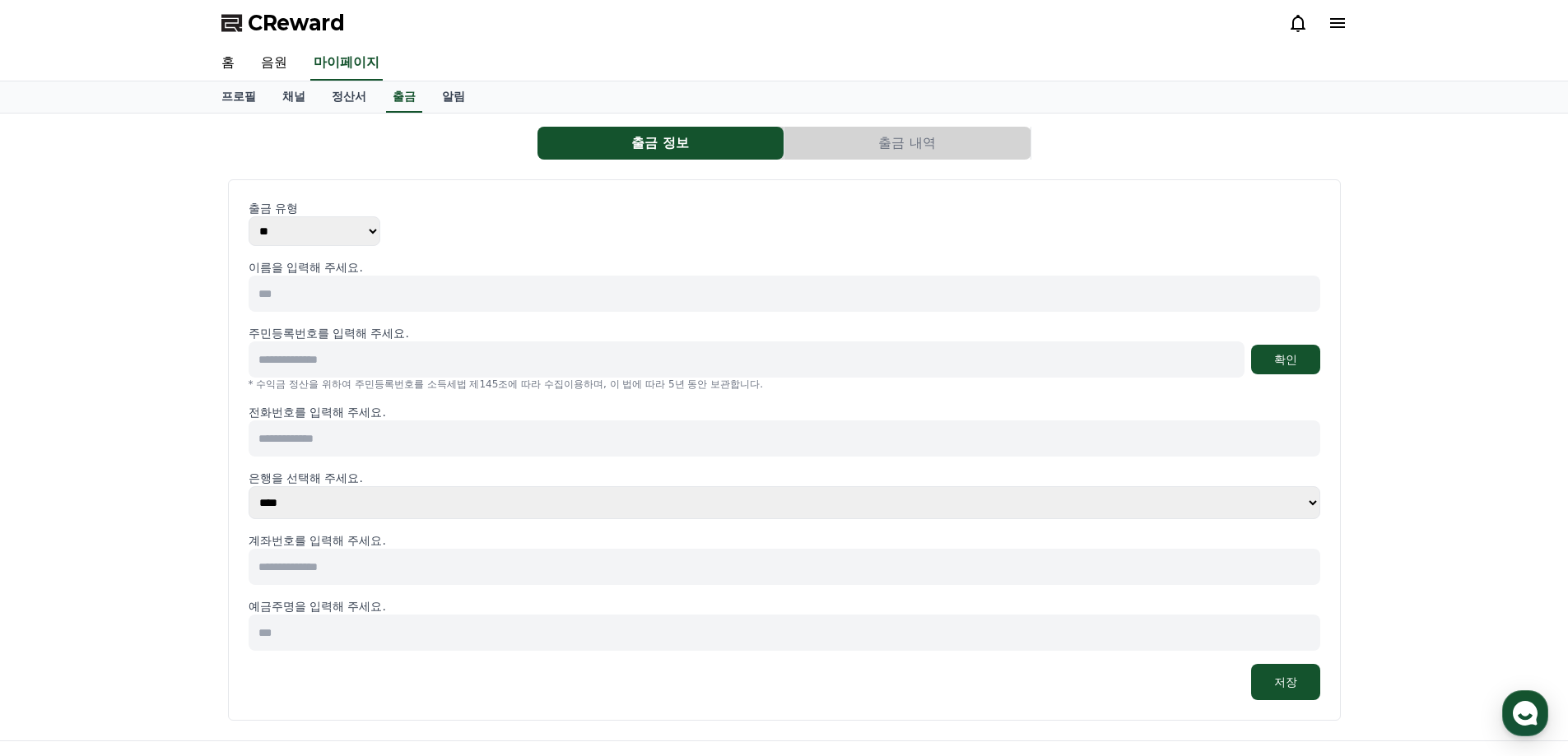
click at [944, 135] on button "출금 내역" at bounding box center [908, 142] width 246 height 33
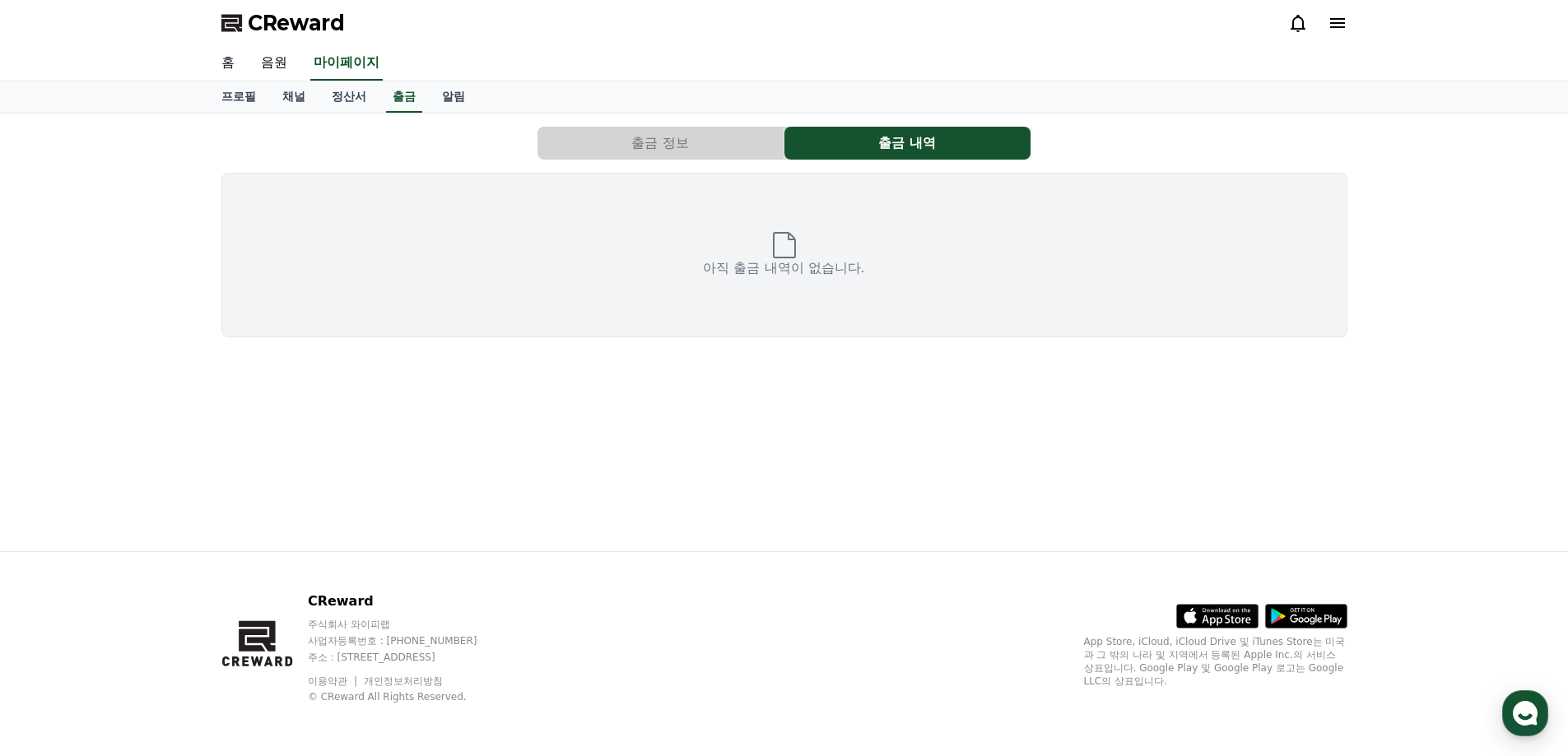
click at [238, 68] on link "홈" at bounding box center [228, 63] width 39 height 35
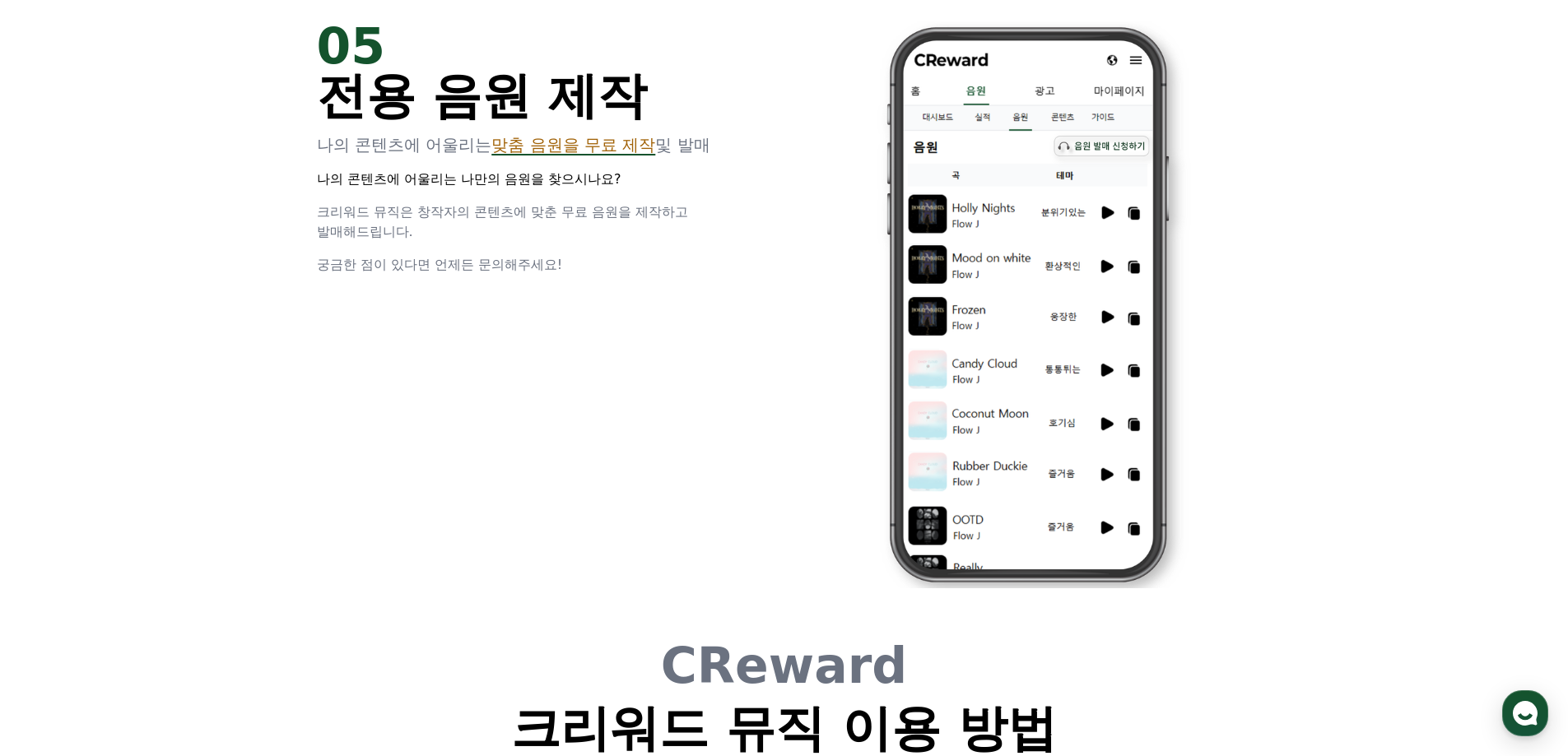
scroll to position [4117, 0]
